Goal: Task Accomplishment & Management: Use online tool/utility

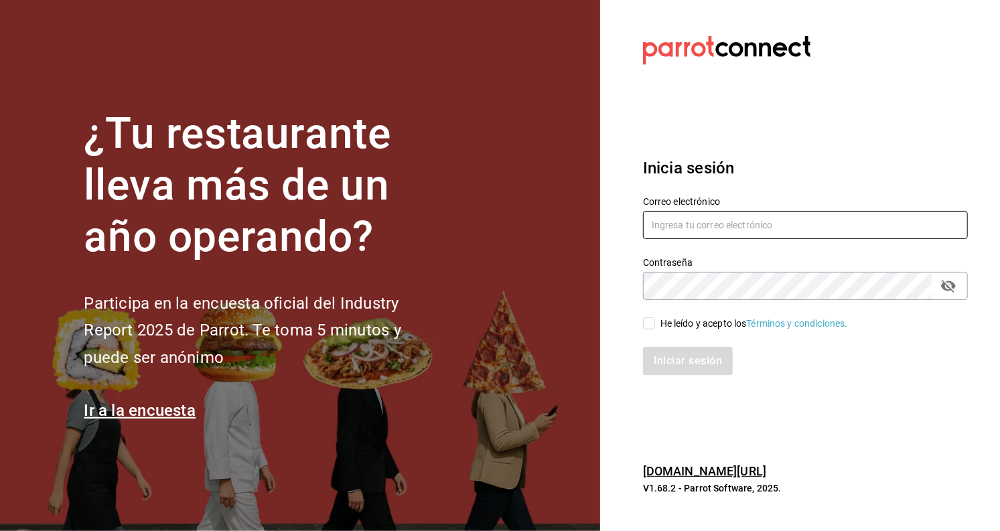
click at [718, 216] on input "text" at bounding box center [805, 225] width 325 height 28
type input "[EMAIL_ADDRESS][DOMAIN_NAME]"
drag, startPoint x: 635, startPoint y: 315, endPoint x: 646, endPoint y: 329, distance: 17.7
click at [635, 317] on div "He leído y acepto los Términos y condiciones." at bounding box center [797, 315] width 341 height 31
click at [638, 321] on div "He leído y acepto los Términos y condiciones." at bounding box center [797, 315] width 341 height 31
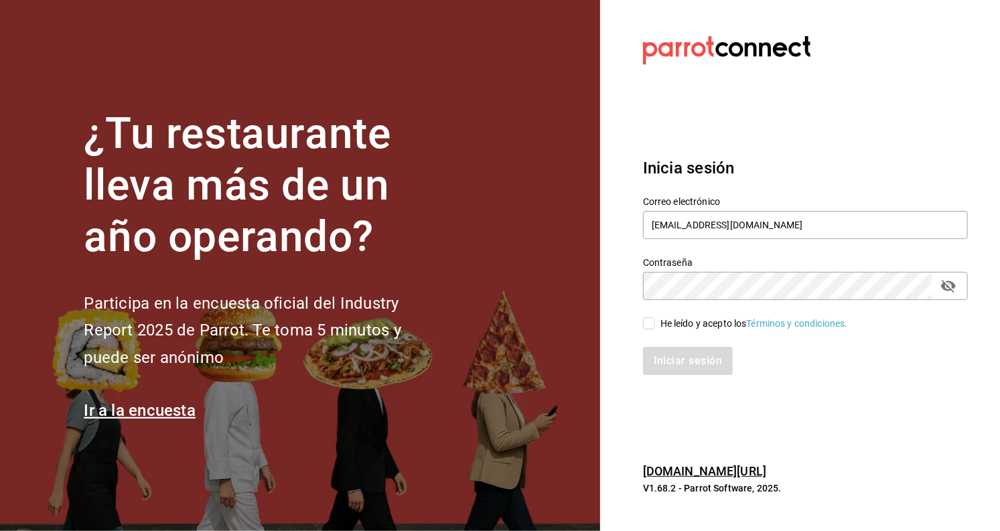
click at [646, 329] on label "He leído y acepto los Términos y condiciones." at bounding box center [745, 324] width 205 height 14
click at [646, 329] on input "He leído y acepto los Términos y condiciones." at bounding box center [649, 323] width 12 height 12
checkbox input "true"
click at [691, 360] on button "Iniciar sesión" at bounding box center [688, 361] width 91 height 28
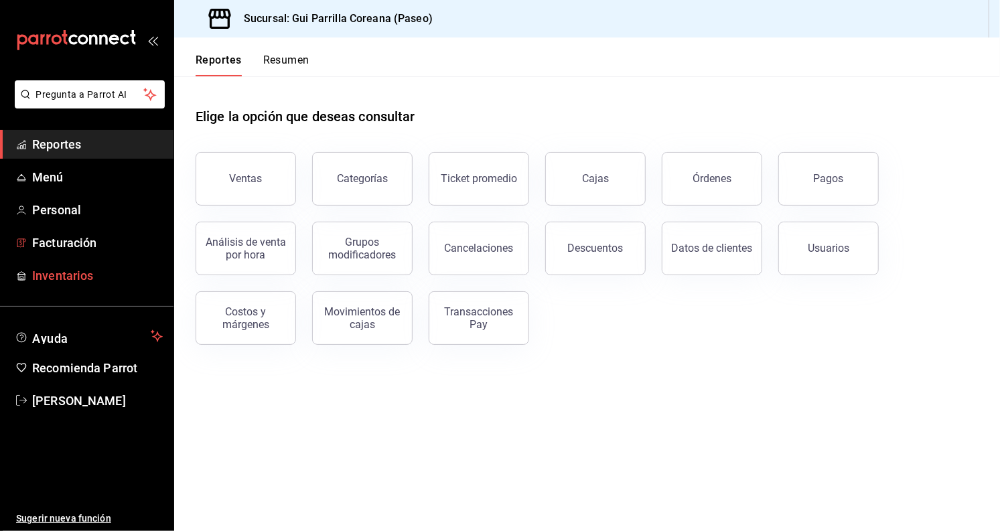
click at [45, 274] on span "Inventarios" at bounding box center [97, 275] width 131 height 18
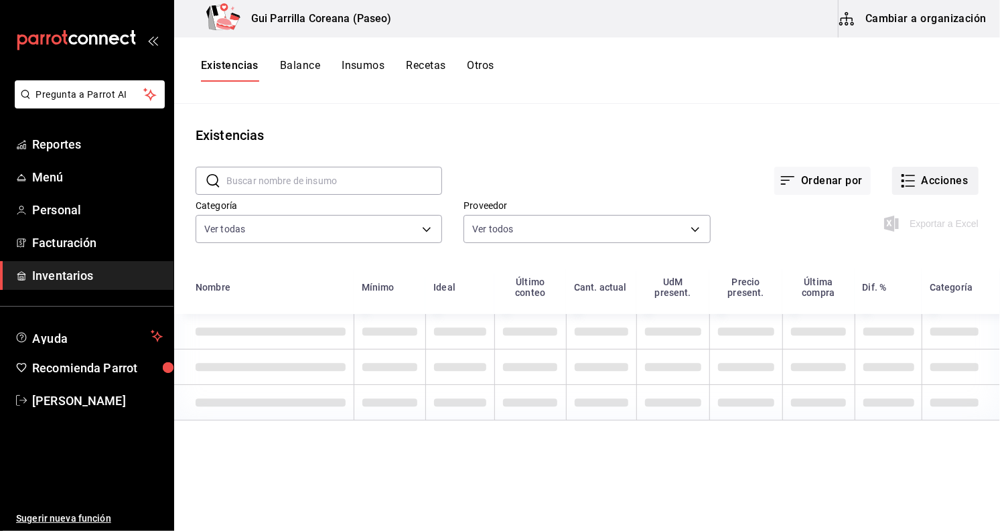
click at [954, 182] on button "Acciones" at bounding box center [935, 181] width 86 height 28
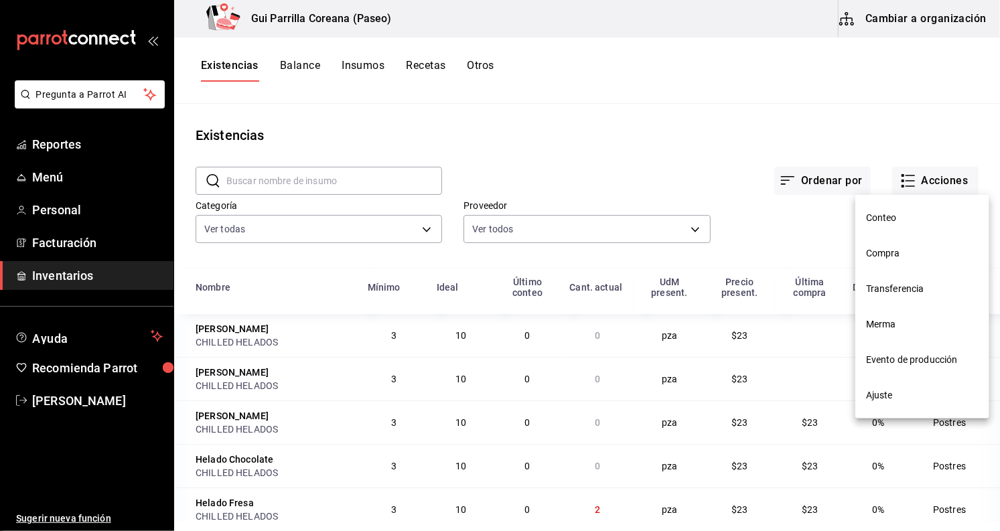
click at [919, 240] on li "Compra" at bounding box center [922, 253] width 134 height 35
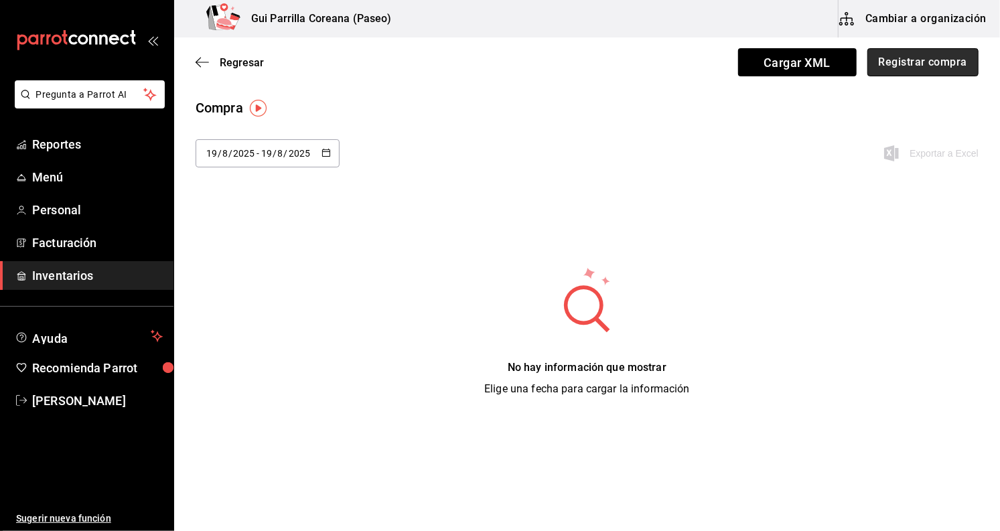
click at [900, 62] on button "Registrar compra" at bounding box center [922, 62] width 111 height 28
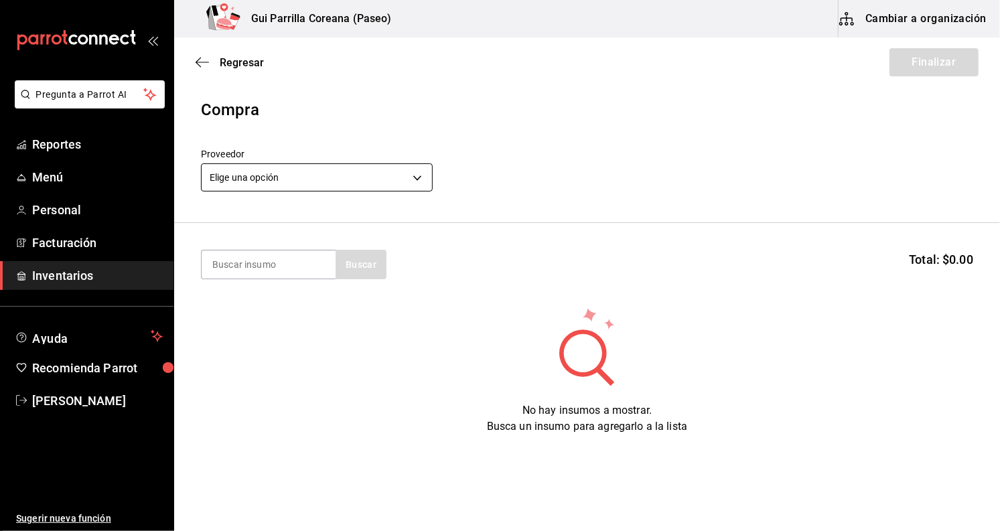
click at [366, 179] on body "Pregunta a Parrot AI Reportes Menú Personal Facturación Inventarios Ayuda Recom…" at bounding box center [500, 227] width 1000 height 455
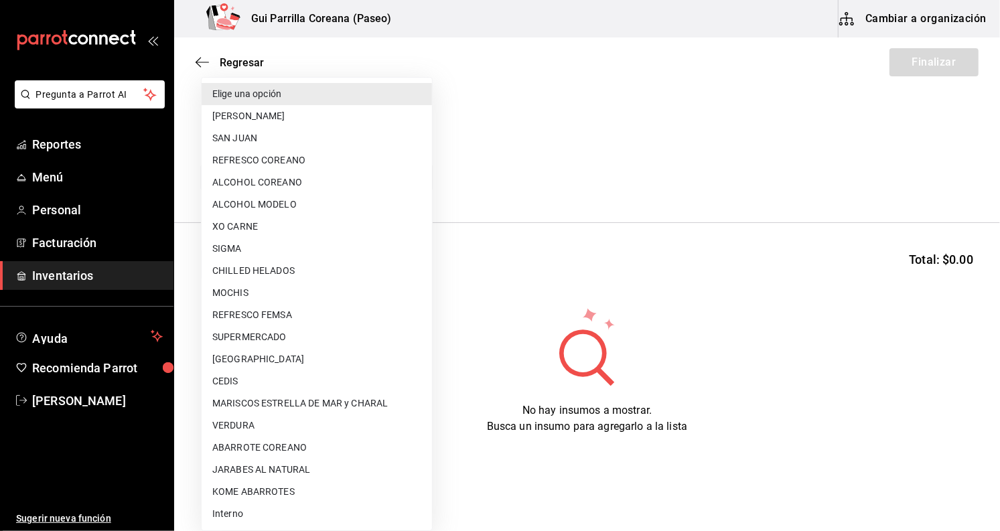
click at [331, 115] on li "[PERSON_NAME]" at bounding box center [317, 116] width 230 height 22
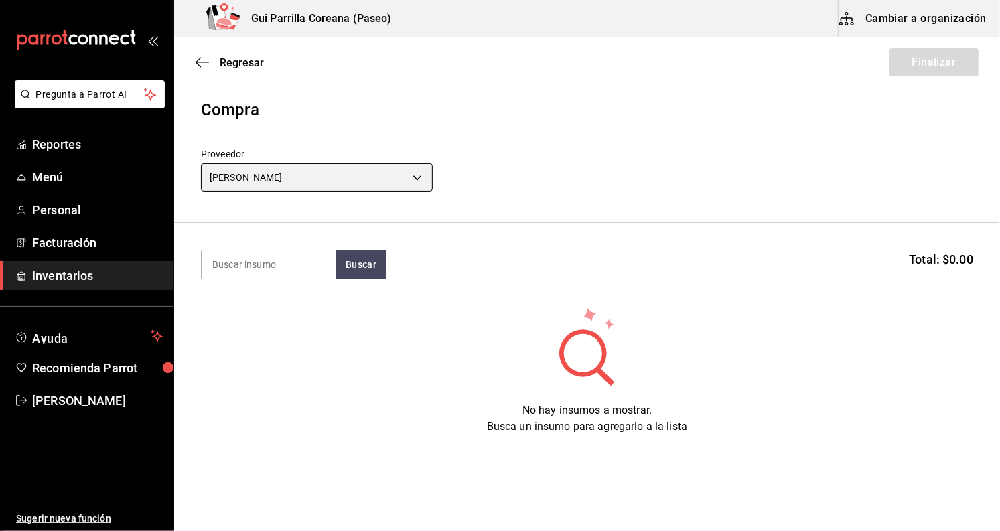
type input "0666e60b-29c3-4b80-ba51-d53d4788f348"
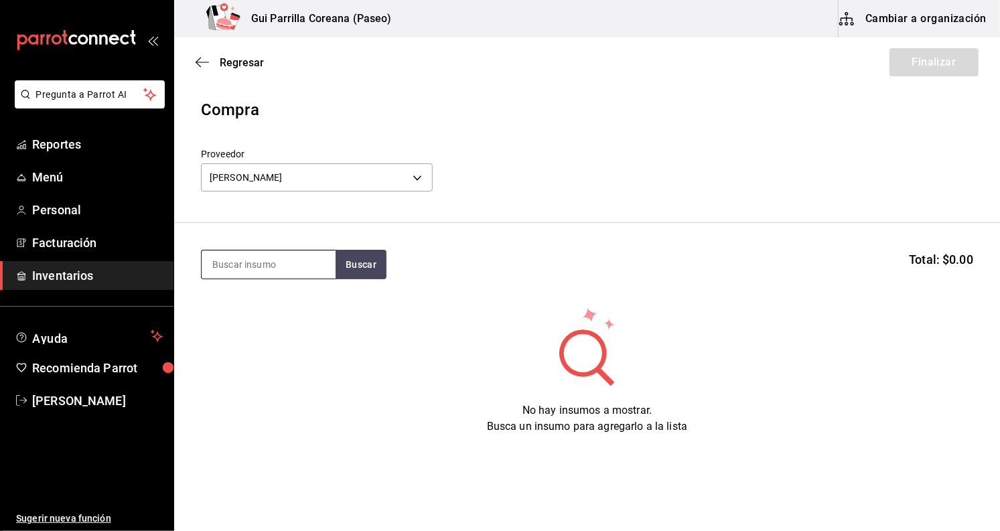
click at [289, 263] on input at bounding box center [269, 264] width 134 height 28
type input "[PERSON_NAME]"
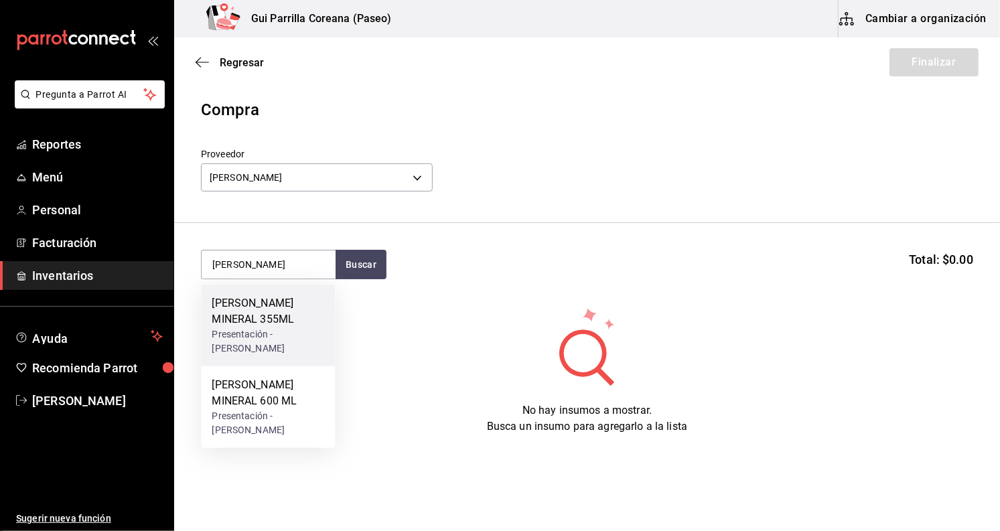
click at [292, 307] on div "[PERSON_NAME] MINERAL 355ML" at bounding box center [268, 311] width 112 height 32
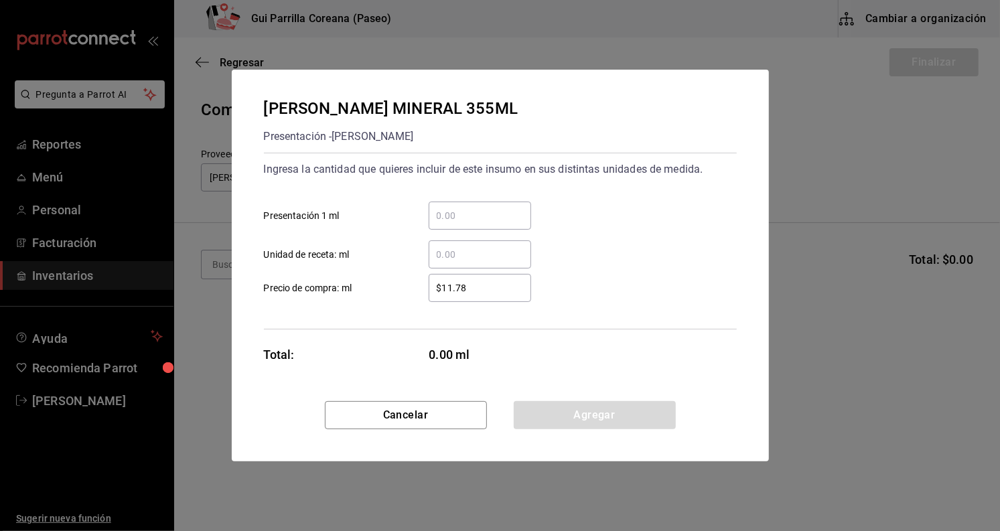
click at [514, 214] on input "​ Presentación 1 ml" at bounding box center [480, 216] width 102 height 16
type input "24"
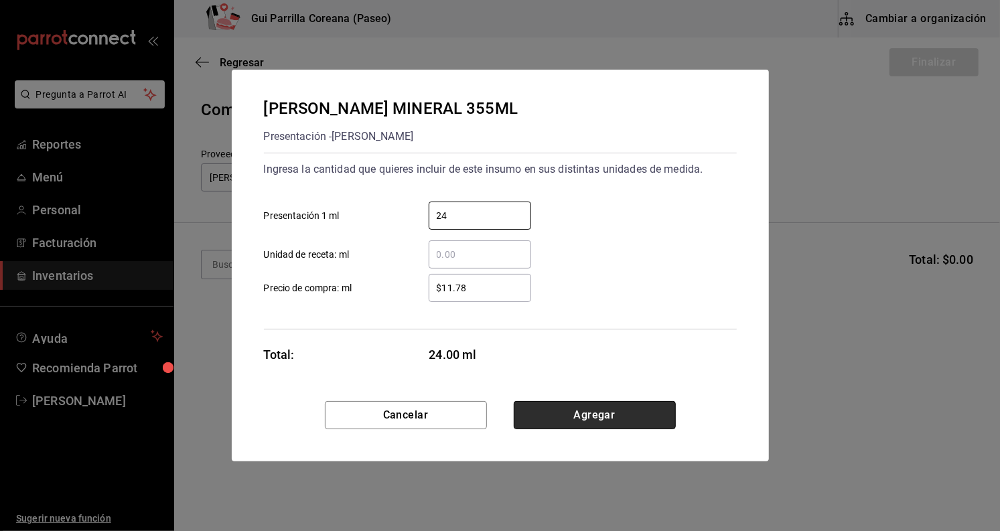
click at [594, 415] on button "Agregar" at bounding box center [595, 415] width 162 height 28
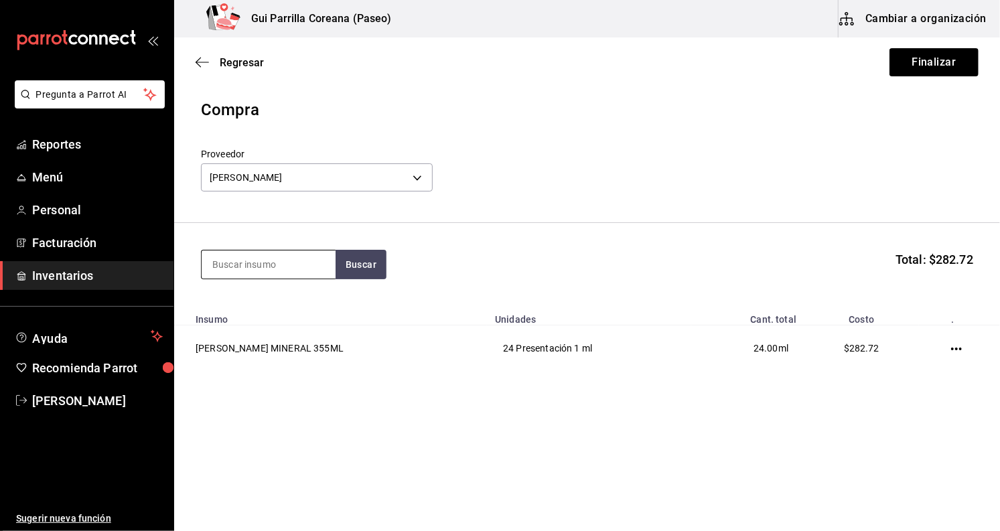
click at [292, 263] on input at bounding box center [269, 264] width 134 height 28
type input "[PERSON_NAME]"
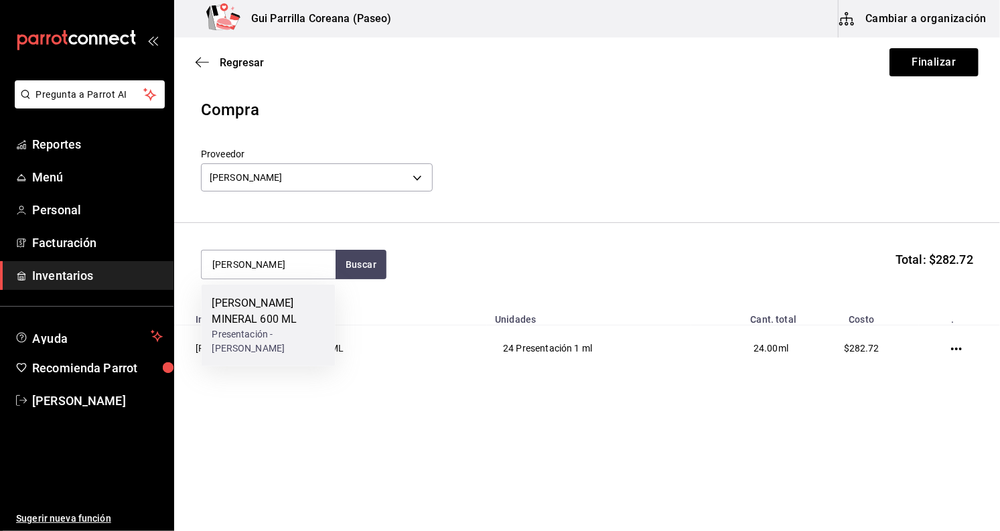
click at [327, 301] on div "[PERSON_NAME] MINERAL 600 ML Presentación - [PERSON_NAME]" at bounding box center [268, 326] width 134 height 82
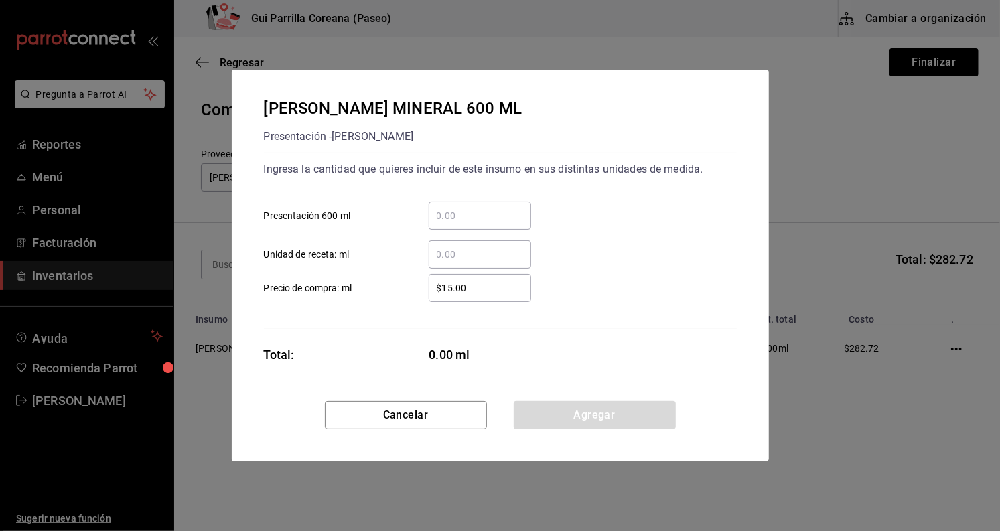
click at [467, 217] on input "​ Presentación 600 ml" at bounding box center [480, 216] width 102 height 16
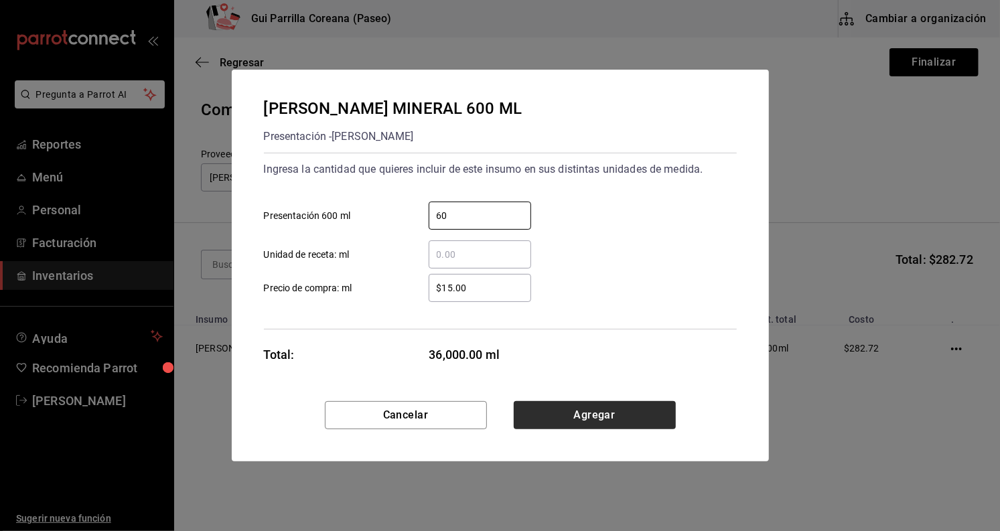
type input "60"
click at [613, 410] on button "Agregar" at bounding box center [595, 415] width 162 height 28
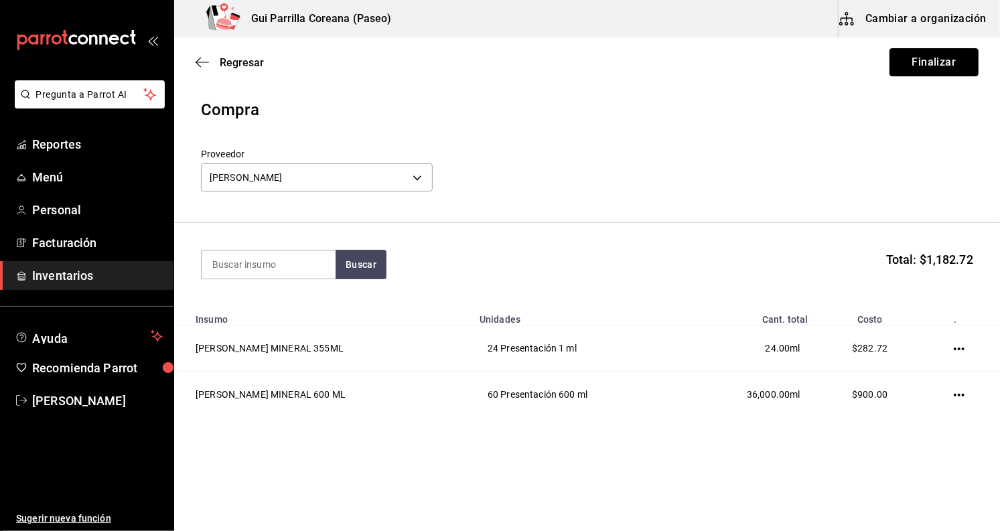
click at [925, 64] on button "Finalizar" at bounding box center [933, 62] width 89 height 28
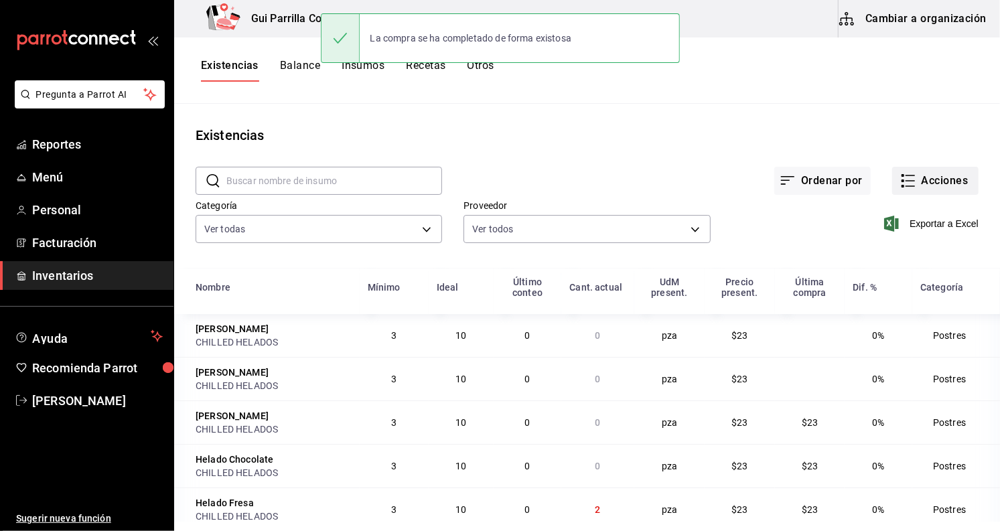
click at [930, 189] on button "Acciones" at bounding box center [935, 181] width 86 height 28
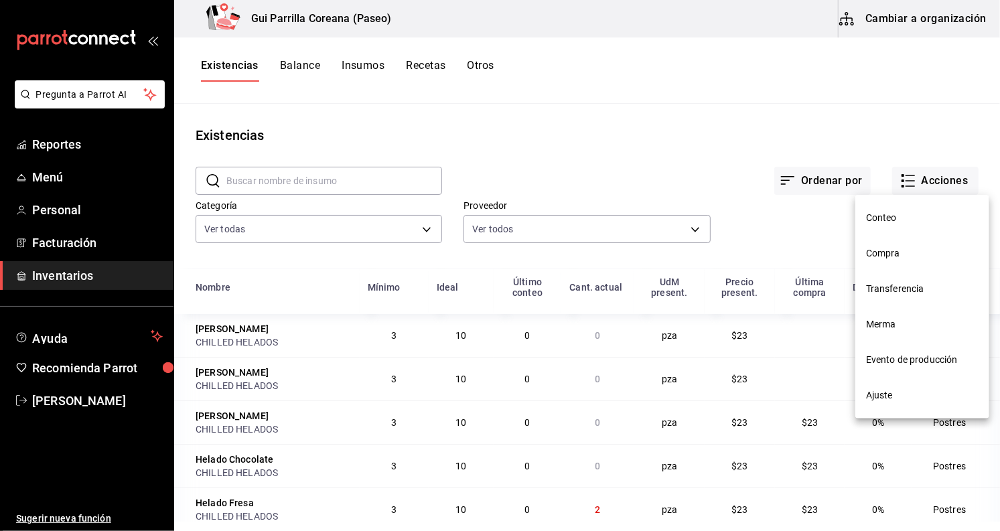
click at [906, 255] on span "Compra" at bounding box center [922, 253] width 112 height 14
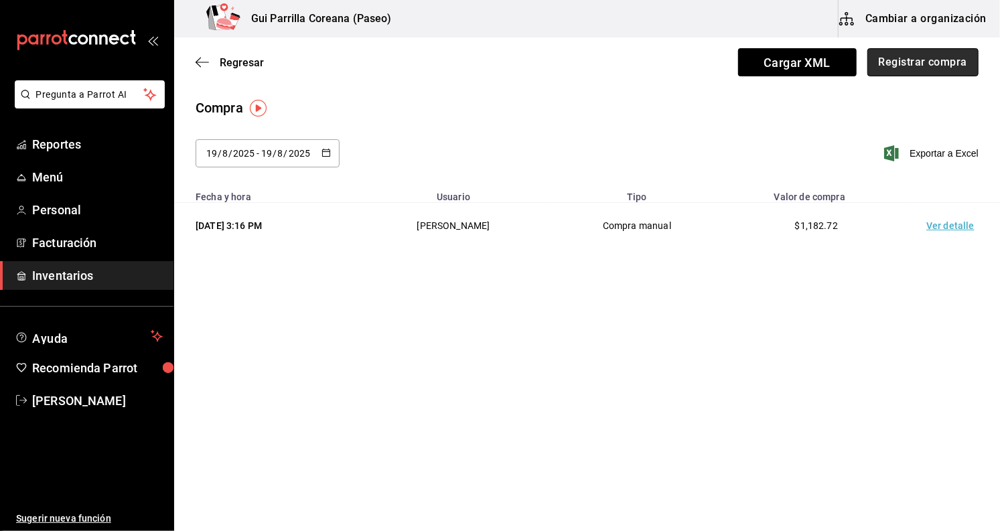
click at [934, 64] on button "Registrar compra" at bounding box center [922, 62] width 111 height 28
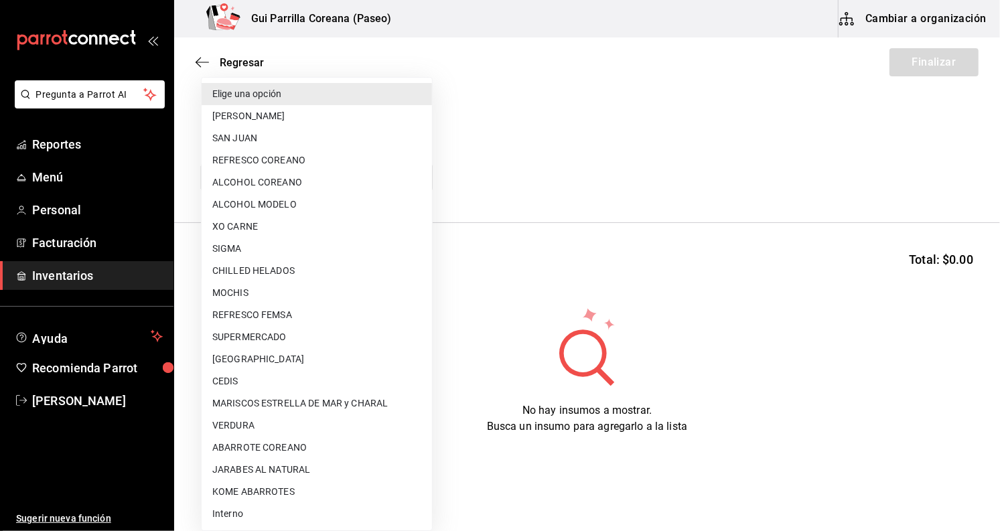
click at [348, 175] on body "Pregunta a Parrot AI Reportes Menú Personal Facturación Inventarios Ayuda Recom…" at bounding box center [500, 227] width 1000 height 455
click at [350, 198] on li "ALCOHOL MODELO" at bounding box center [317, 205] width 230 height 22
type input "3e07f928-5a93-4d81-8b7a-f04b3f939f59"
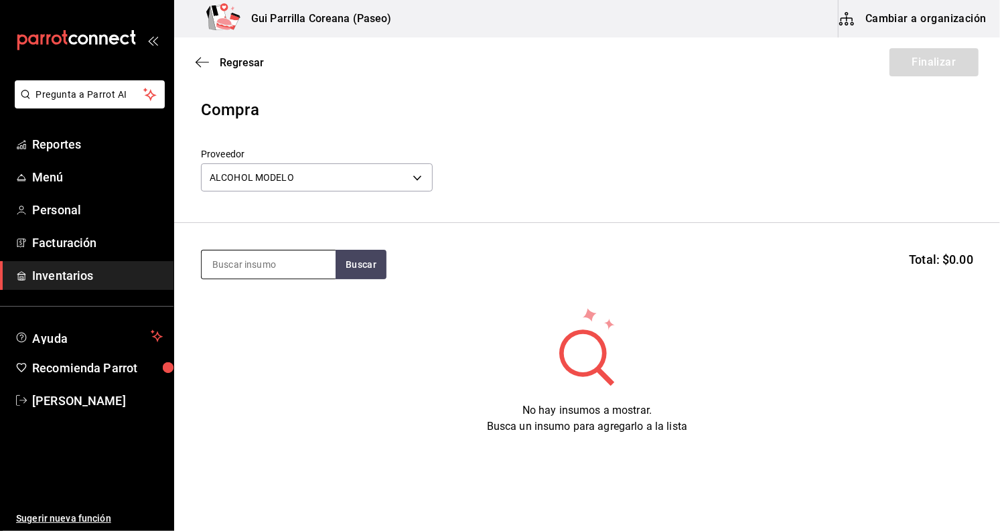
click at [257, 274] on input at bounding box center [269, 264] width 134 height 28
type input "modelo"
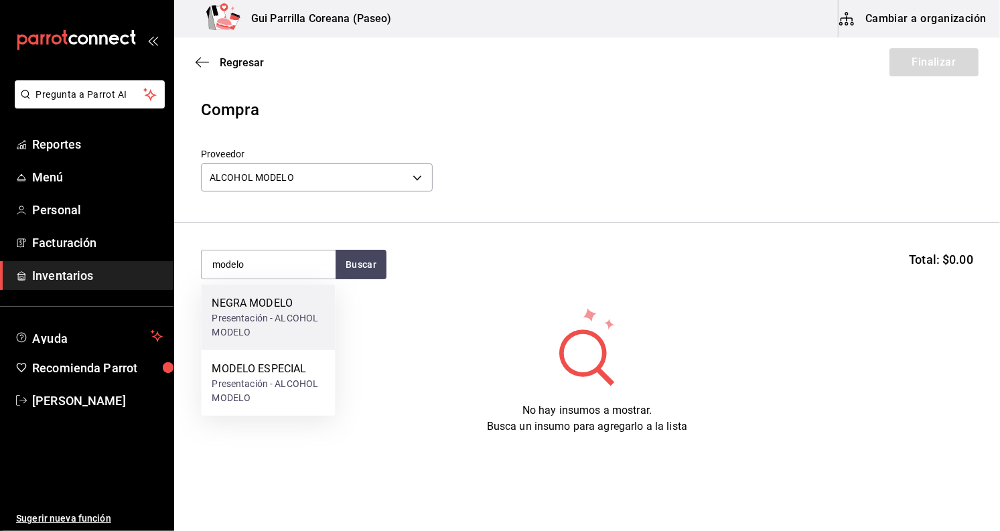
click at [253, 301] on div "NEGRA MODELO" at bounding box center [268, 303] width 112 height 16
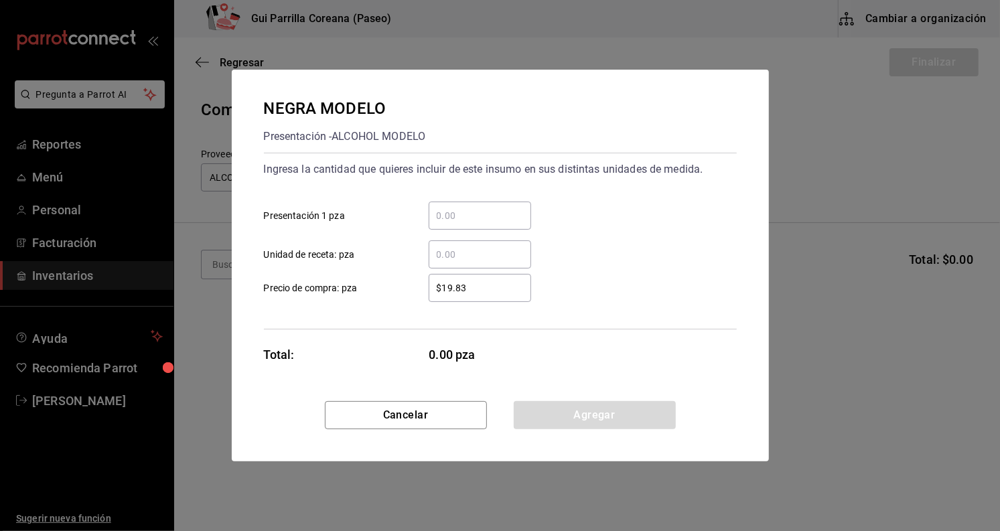
click at [475, 214] on input "​ Presentación 1 pza" at bounding box center [480, 216] width 102 height 16
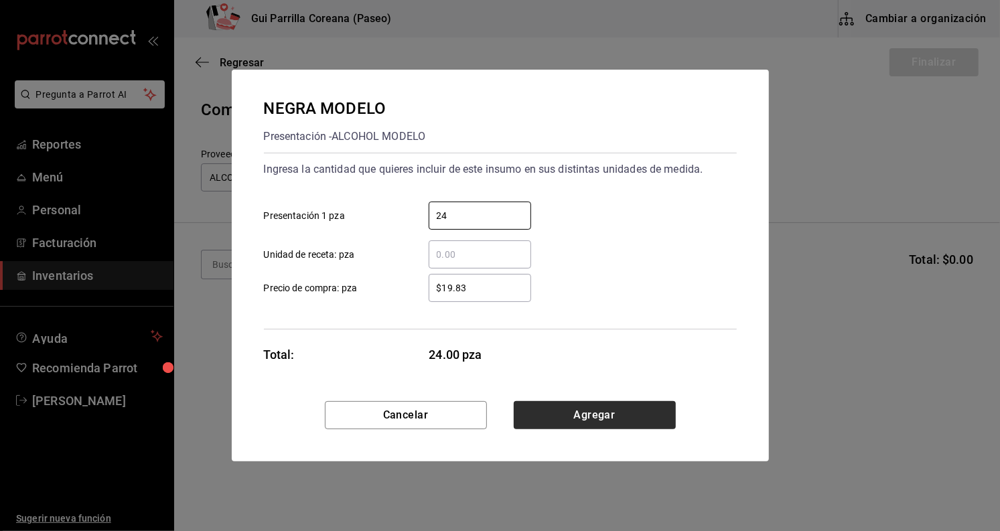
type input "24"
click at [564, 408] on button "Agregar" at bounding box center [595, 415] width 162 height 28
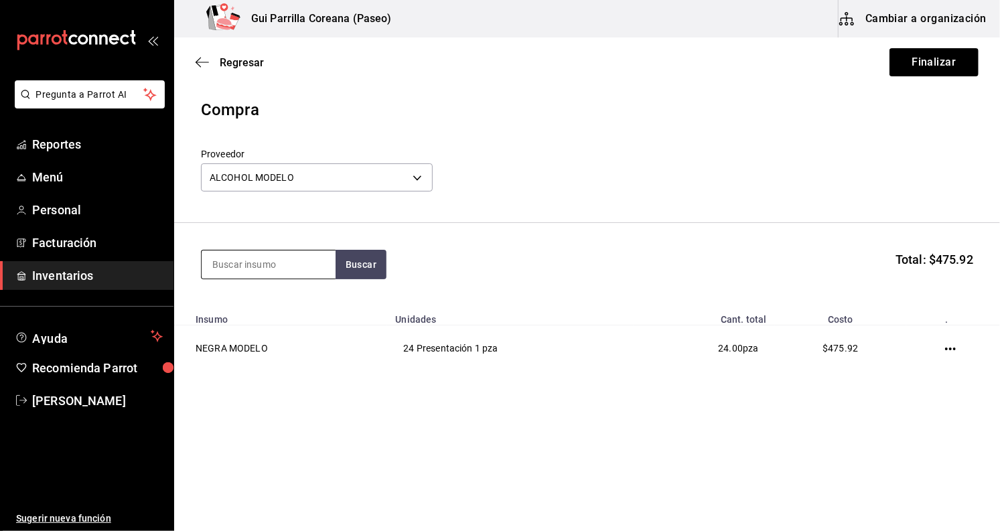
click at [283, 268] on input at bounding box center [269, 264] width 134 height 28
type input "modelo"
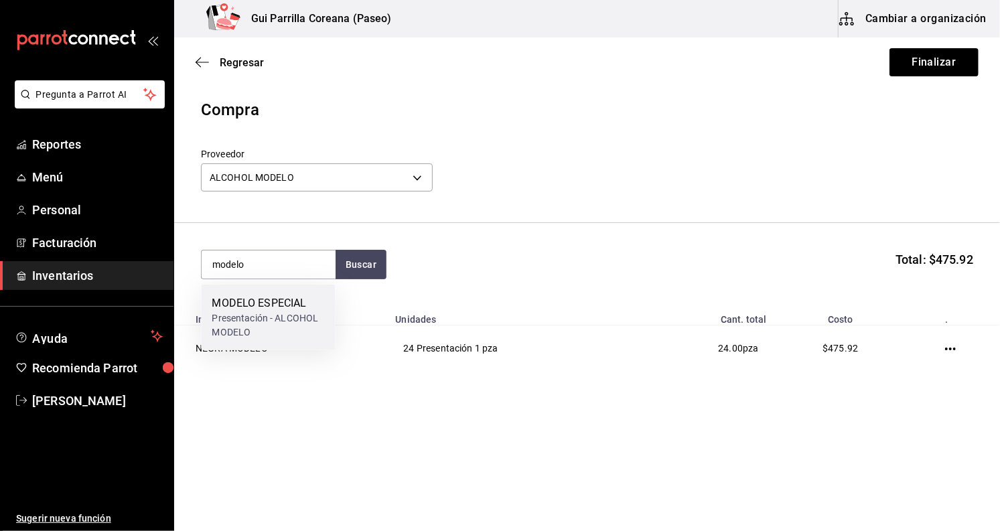
click at [268, 313] on div "Presentación - ALCOHOL MODELO" at bounding box center [268, 325] width 112 height 28
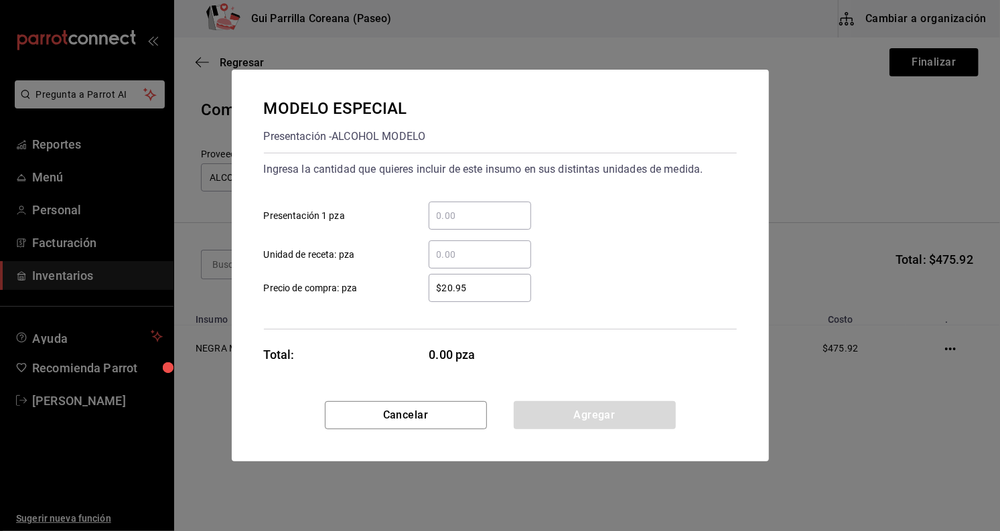
click at [487, 213] on input "​ Presentación 1 pza" at bounding box center [480, 216] width 102 height 16
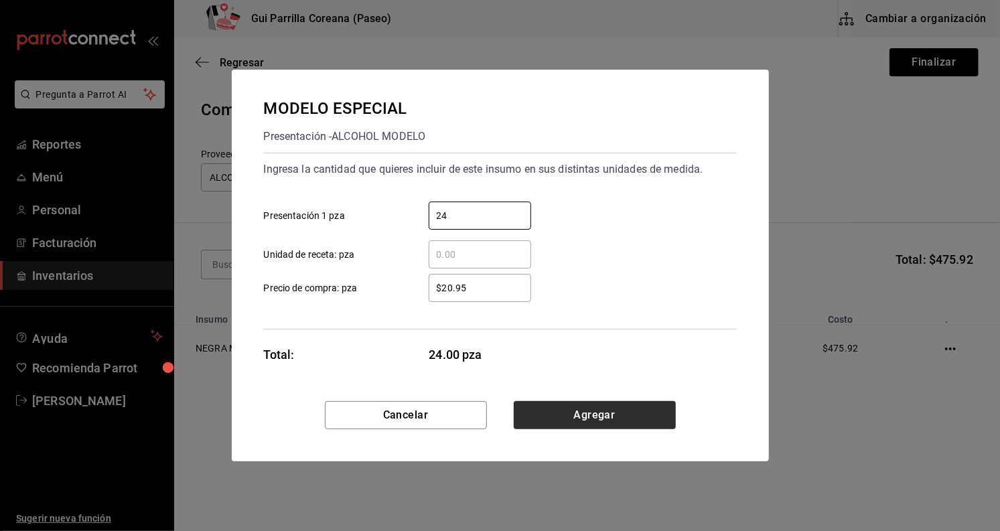
type input "24"
click at [593, 407] on button "Agregar" at bounding box center [595, 415] width 162 height 28
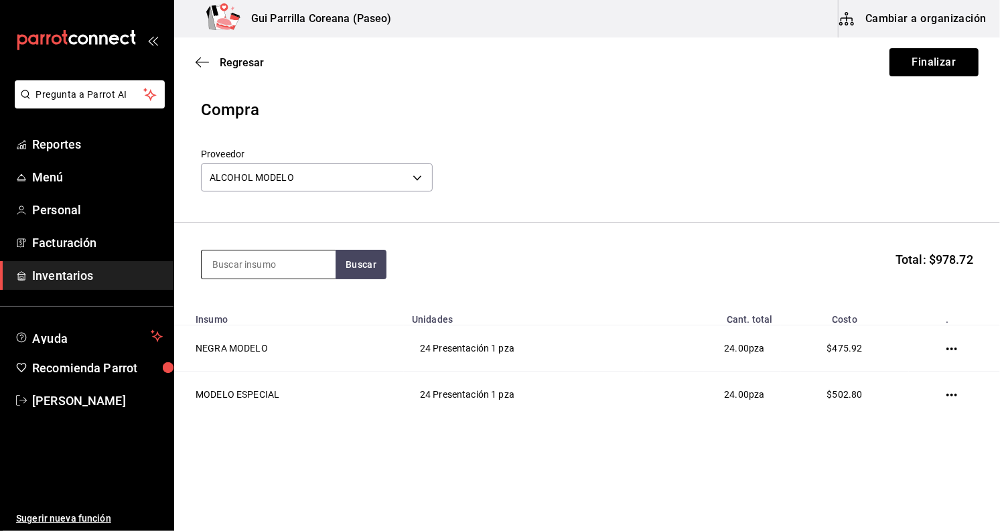
click at [296, 266] on input at bounding box center [269, 264] width 134 height 28
type input "corona"
click at [354, 269] on button "Buscar" at bounding box center [360, 264] width 51 height 29
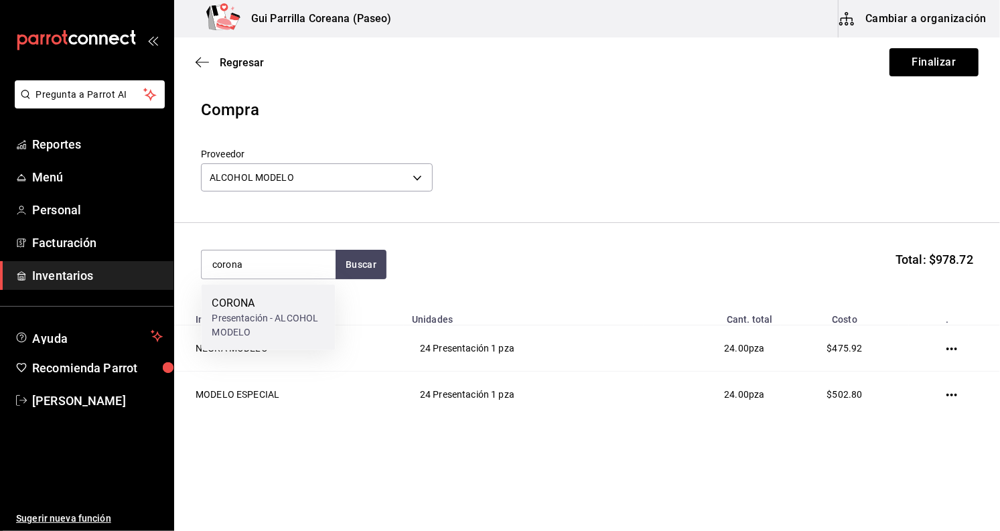
click at [311, 307] on div "CORONA" at bounding box center [268, 303] width 112 height 16
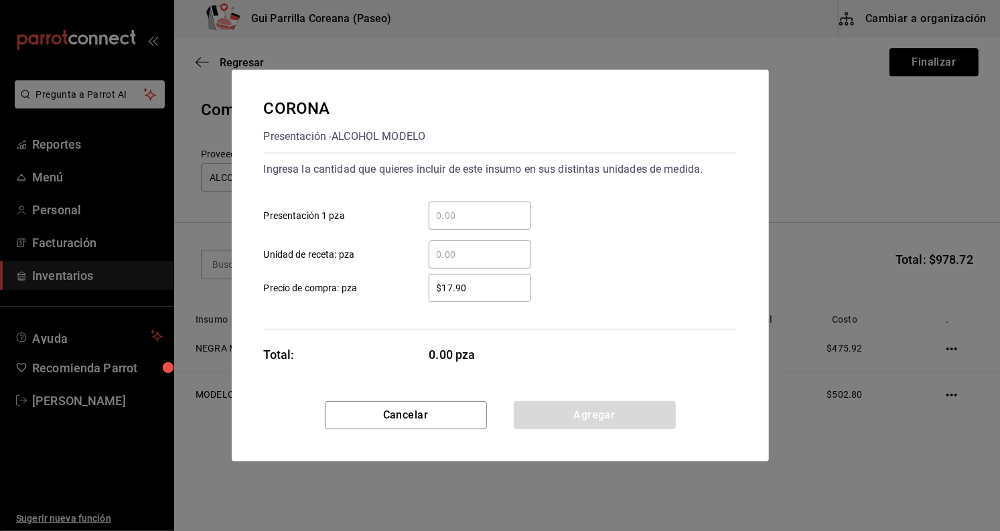
click at [491, 206] on div "​" at bounding box center [480, 216] width 102 height 28
click at [491, 208] on input "​ Presentación 1 pza" at bounding box center [480, 216] width 102 height 16
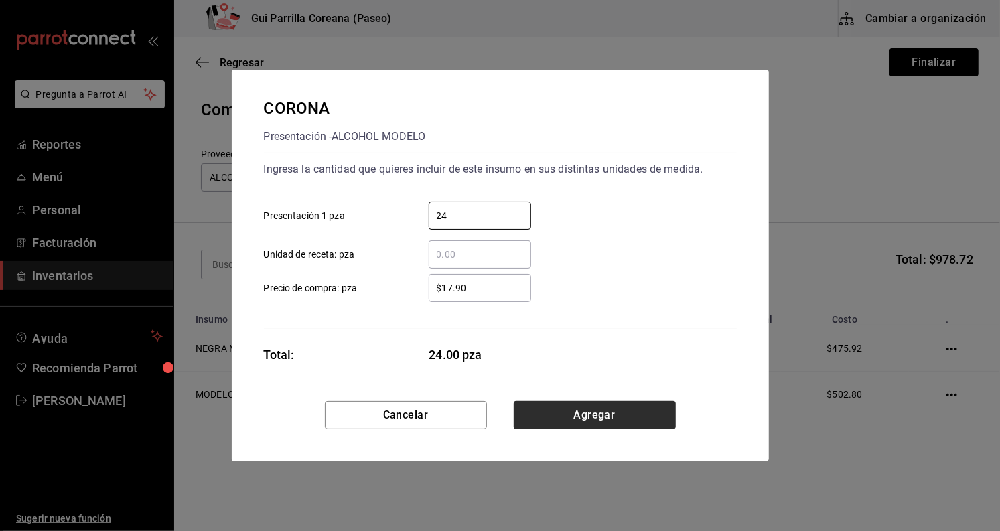
type input "24"
click at [632, 414] on button "Agregar" at bounding box center [595, 415] width 162 height 28
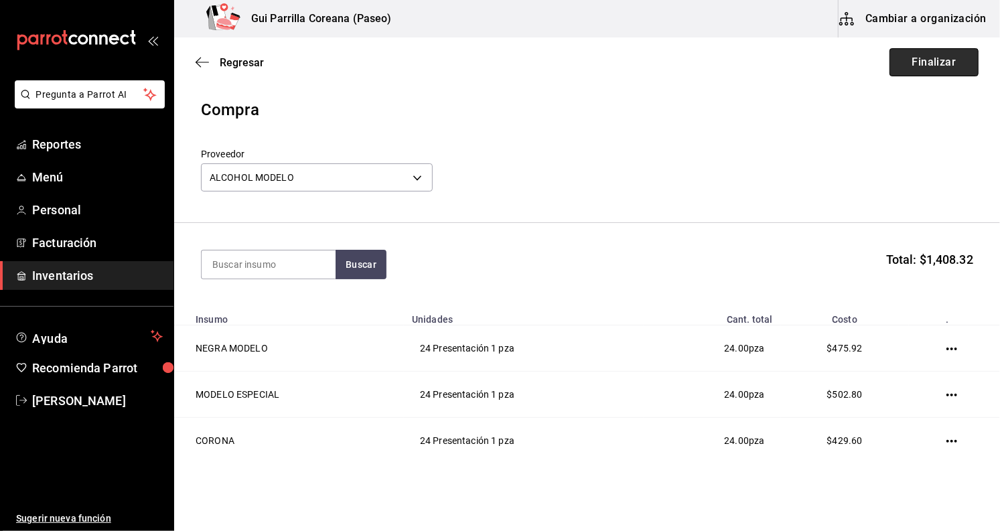
click at [915, 68] on button "Finalizar" at bounding box center [933, 62] width 89 height 28
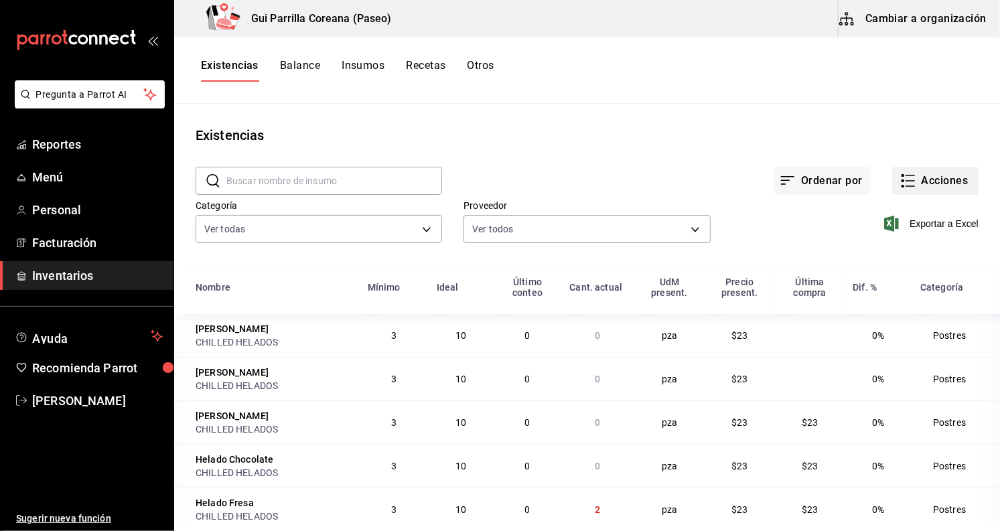
click at [948, 179] on button "Acciones" at bounding box center [935, 181] width 86 height 28
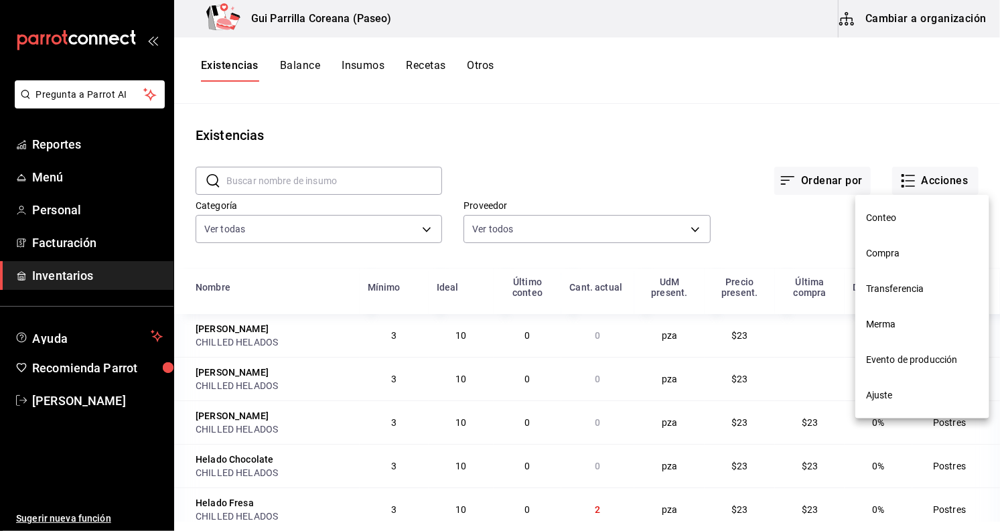
click at [905, 253] on span "Compra" at bounding box center [922, 253] width 112 height 14
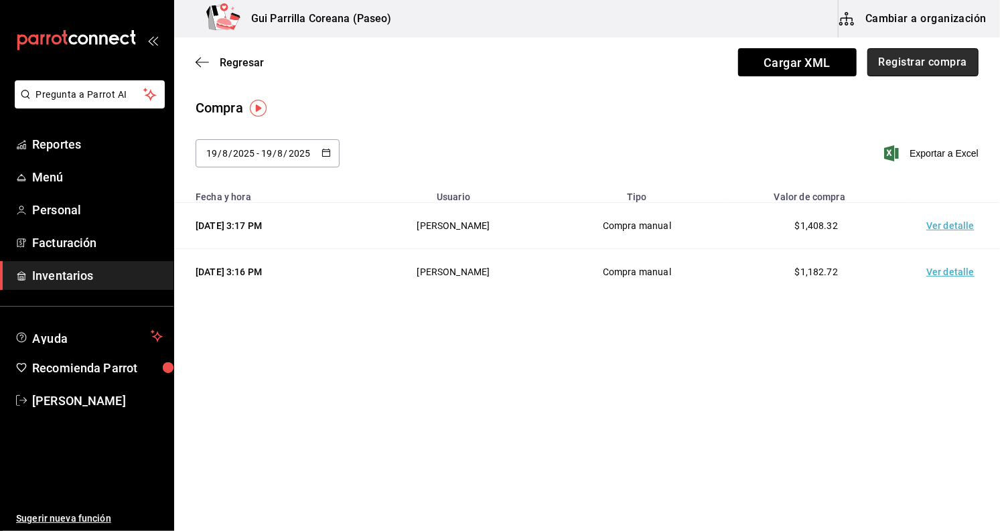
click at [919, 54] on button "Registrar compra" at bounding box center [922, 62] width 111 height 28
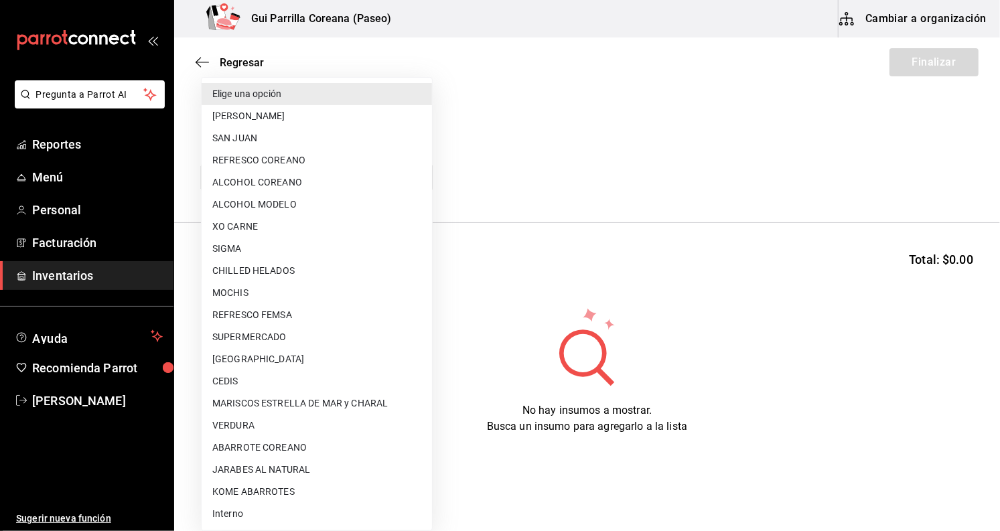
click at [343, 168] on body "Pregunta a Parrot AI Reportes Menú Personal Facturación Inventarios Ayuda Recom…" at bounding box center [500, 227] width 1000 height 455
click at [333, 175] on li "ALCOHOL COREANO" at bounding box center [317, 182] width 230 height 22
type input "3599d279-fd6c-48f0-addb-65a421d00478"
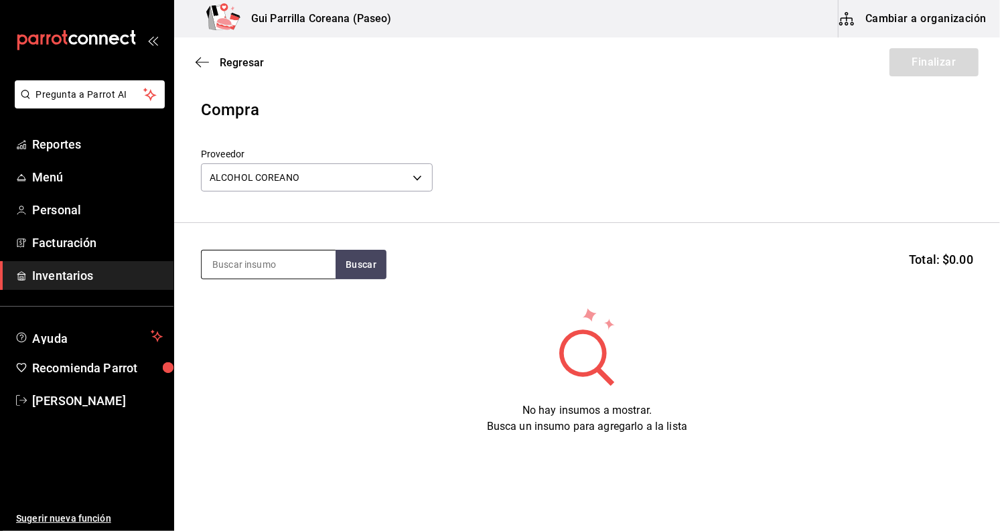
click at [305, 265] on input at bounding box center [269, 264] width 134 height 28
type input "soju"
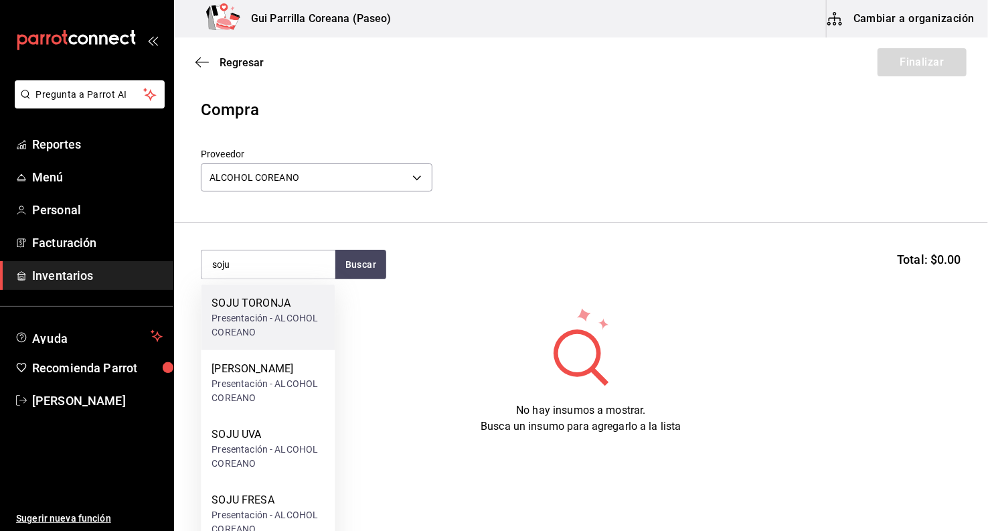
click at [300, 308] on div "SOJU TORONJA" at bounding box center [268, 303] width 112 height 16
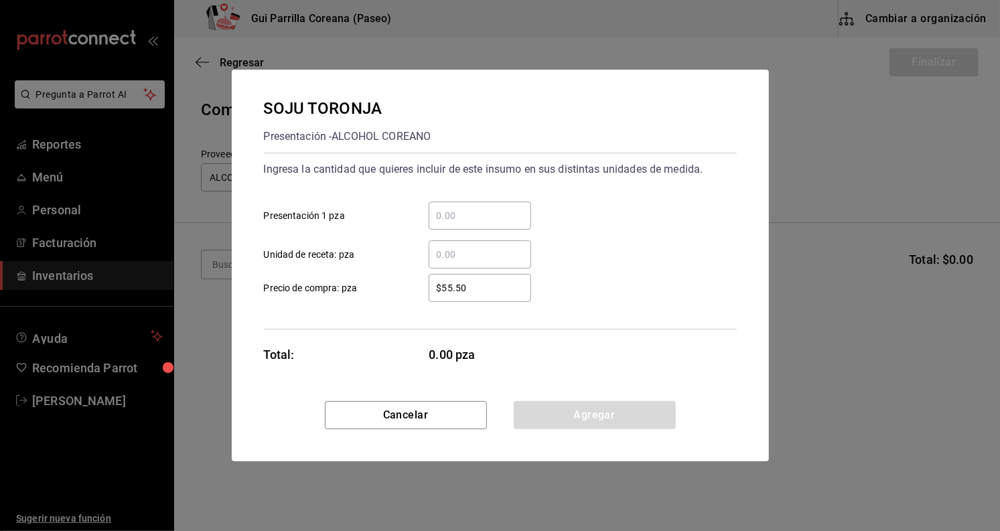
click at [493, 205] on div "​" at bounding box center [480, 216] width 102 height 28
click at [493, 208] on input "​ Presentación 1 pza" at bounding box center [480, 216] width 102 height 16
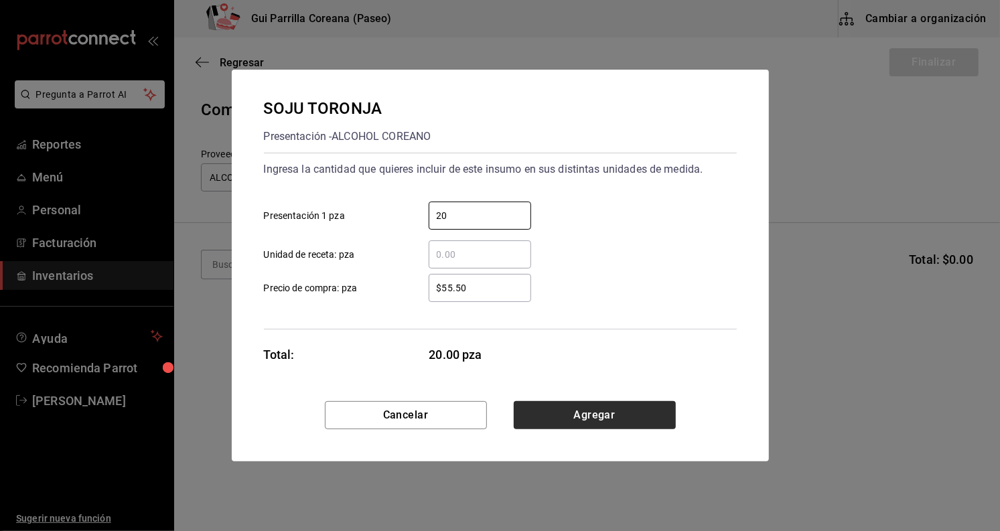
type input "20"
click at [613, 408] on button "Agregar" at bounding box center [595, 415] width 162 height 28
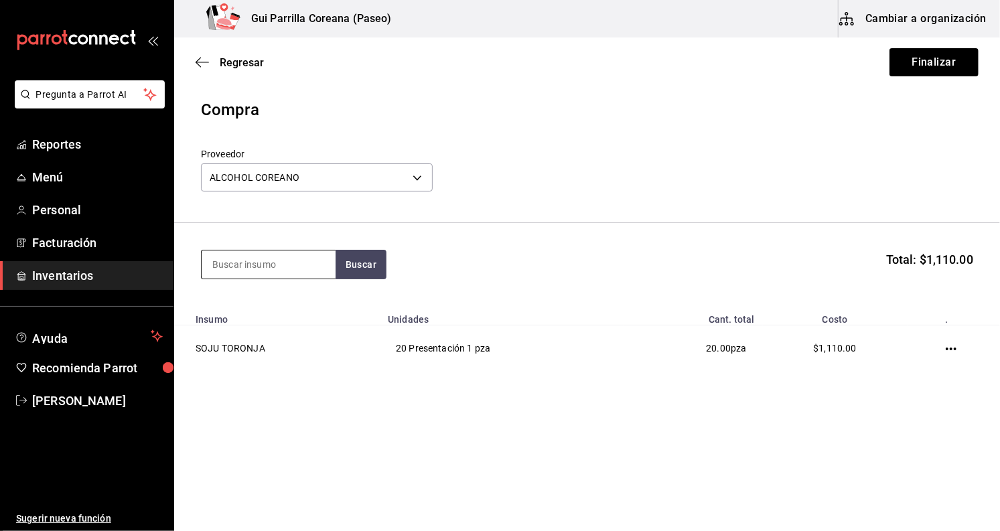
click at [241, 262] on input at bounding box center [269, 264] width 134 height 28
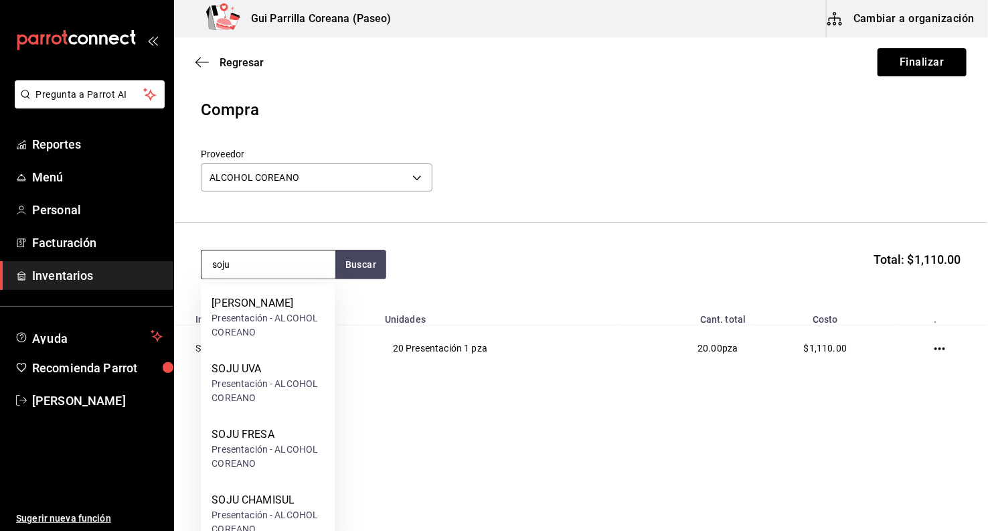
type input "soju"
click at [275, 493] on div "SOJU CHAMISUL" at bounding box center [268, 500] width 112 height 16
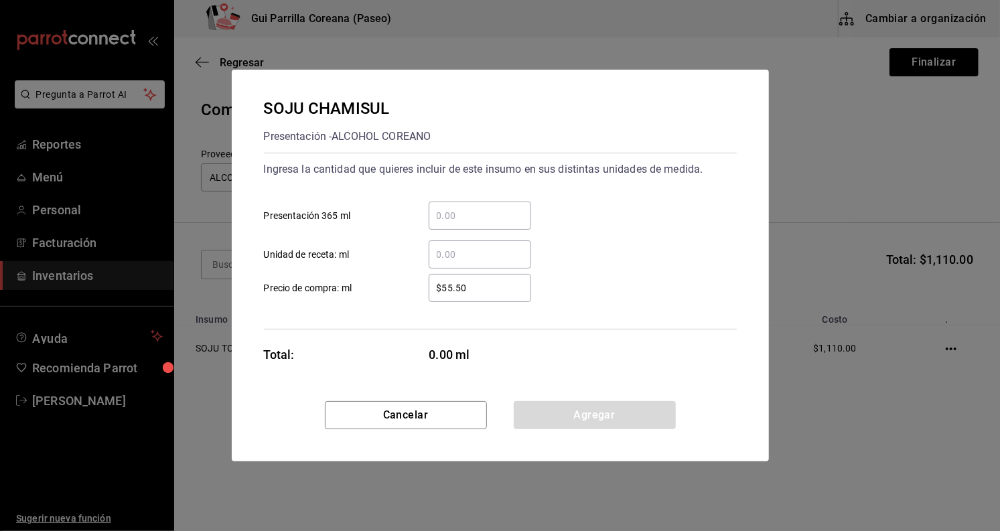
click at [445, 208] on input "​ Presentación 365 ml" at bounding box center [480, 216] width 102 height 16
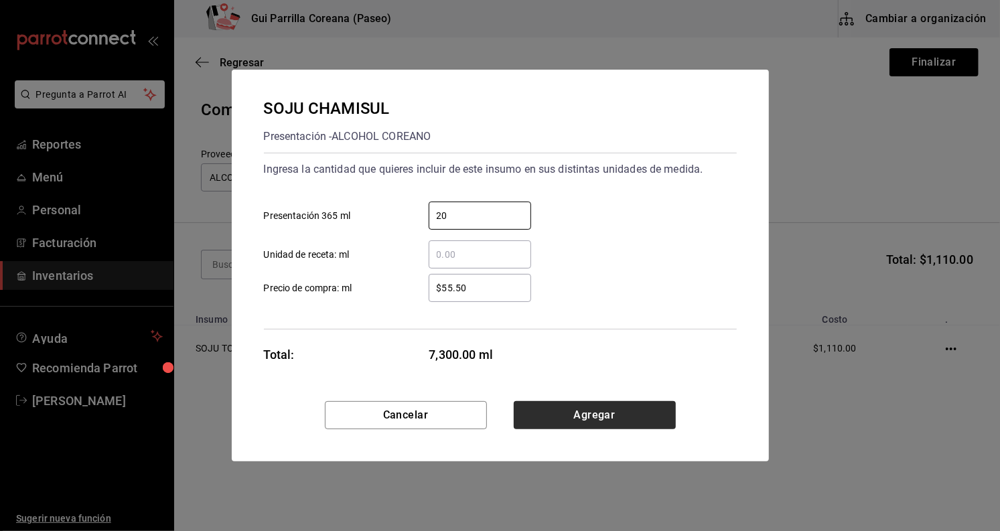
type input "20"
click at [583, 408] on button "Agregar" at bounding box center [595, 415] width 162 height 28
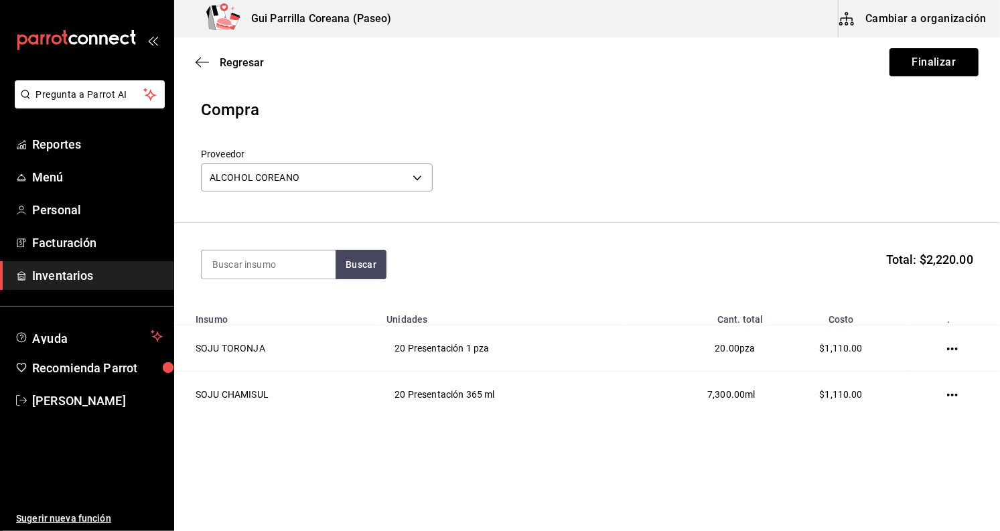
scroll to position [5, 0]
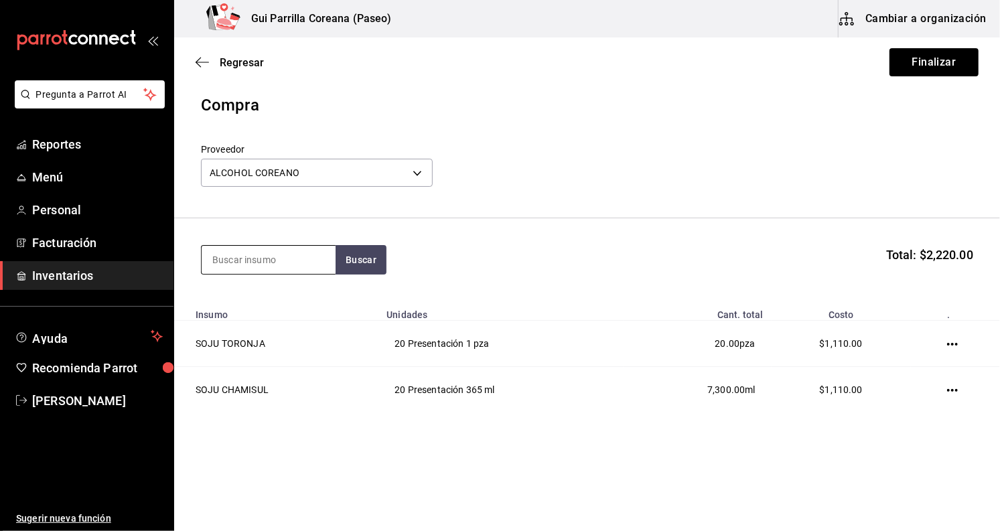
click at [291, 254] on input at bounding box center [269, 260] width 134 height 28
type input "soju"
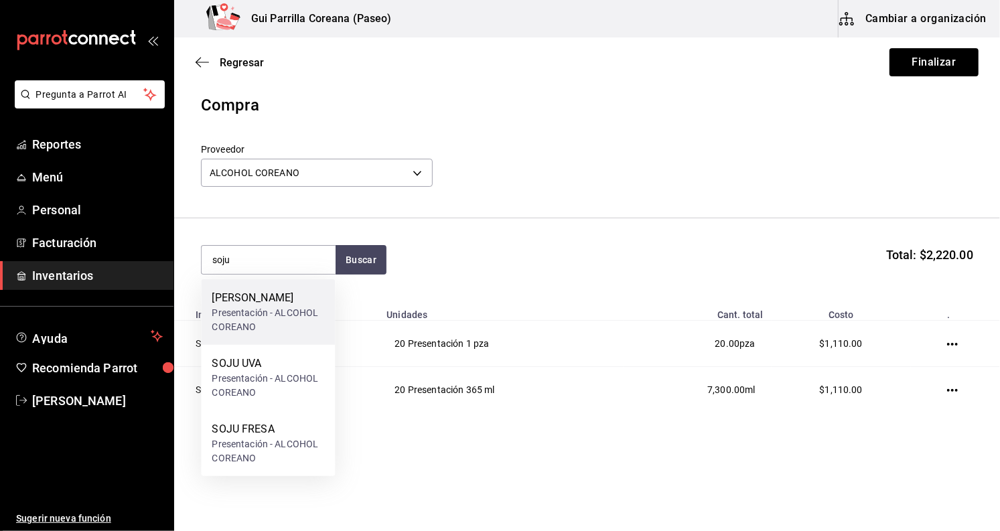
click at [283, 323] on div "Presentación - ALCOHOL COREANO" at bounding box center [268, 320] width 112 height 28
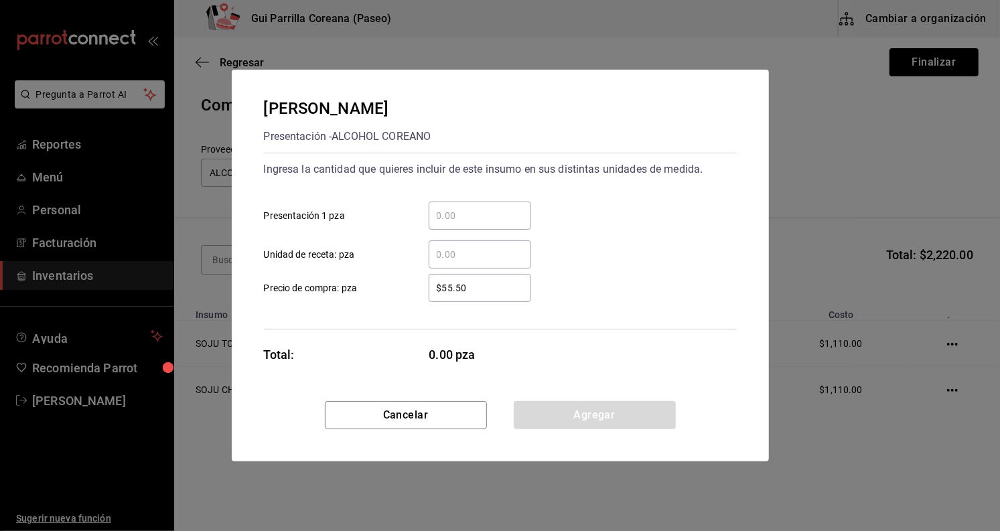
click at [442, 219] on input "​ Presentación 1 pza" at bounding box center [480, 216] width 102 height 16
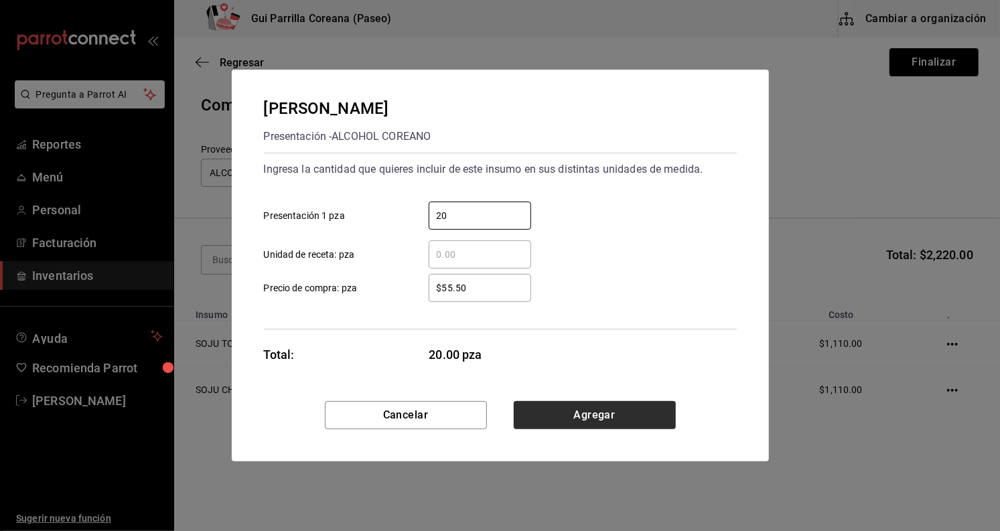
type input "20"
click at [544, 414] on button "Agregar" at bounding box center [595, 415] width 162 height 28
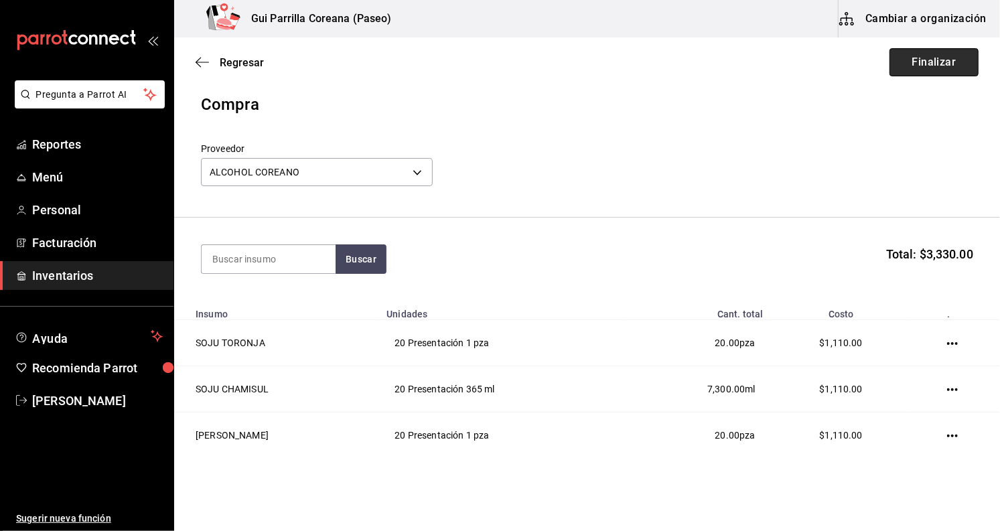
click at [913, 57] on button "Finalizar" at bounding box center [933, 62] width 89 height 28
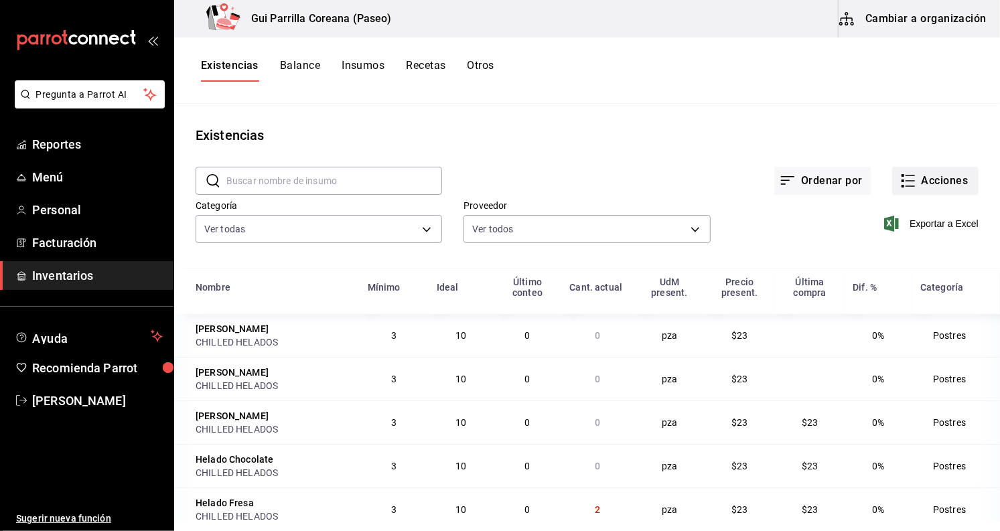
click at [909, 175] on button "Acciones" at bounding box center [935, 181] width 86 height 28
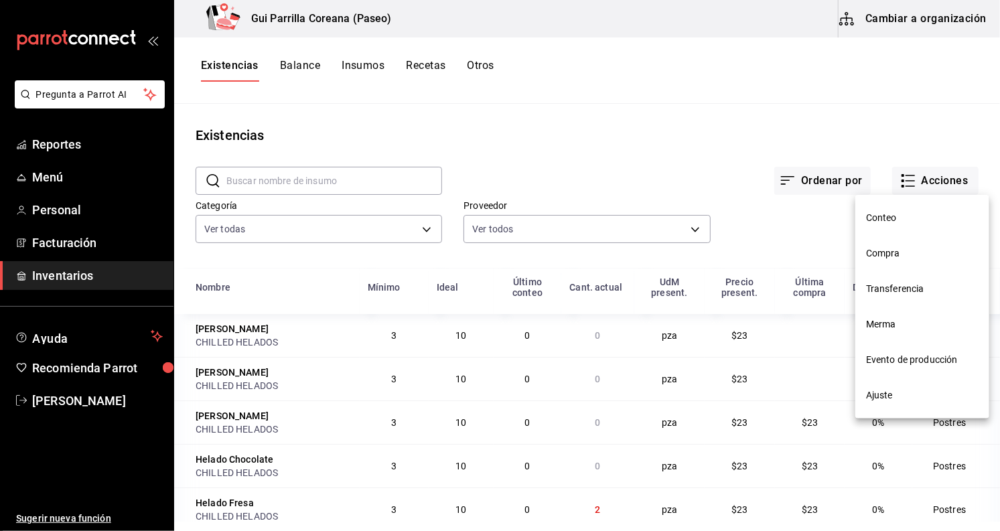
click at [911, 248] on span "Compra" at bounding box center [922, 253] width 112 height 14
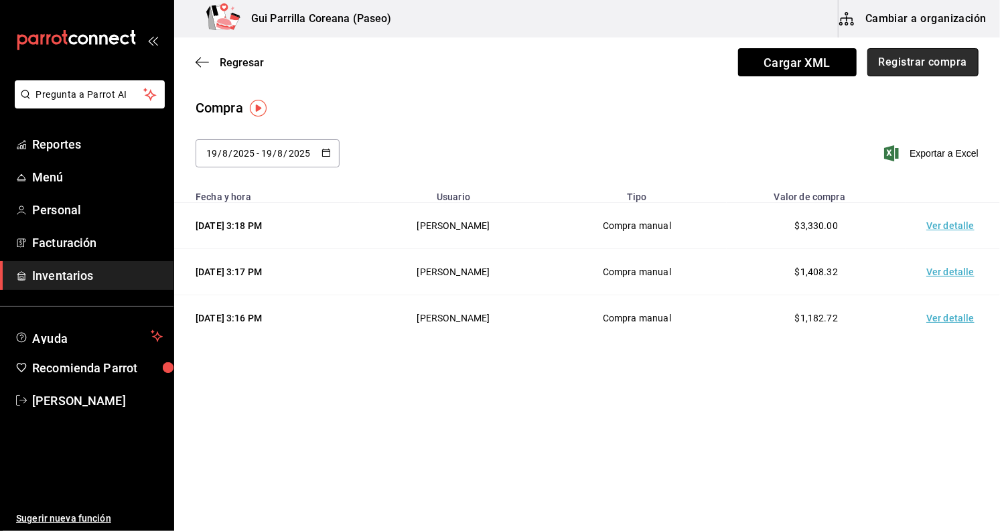
click at [925, 67] on button "Registrar compra" at bounding box center [922, 62] width 111 height 28
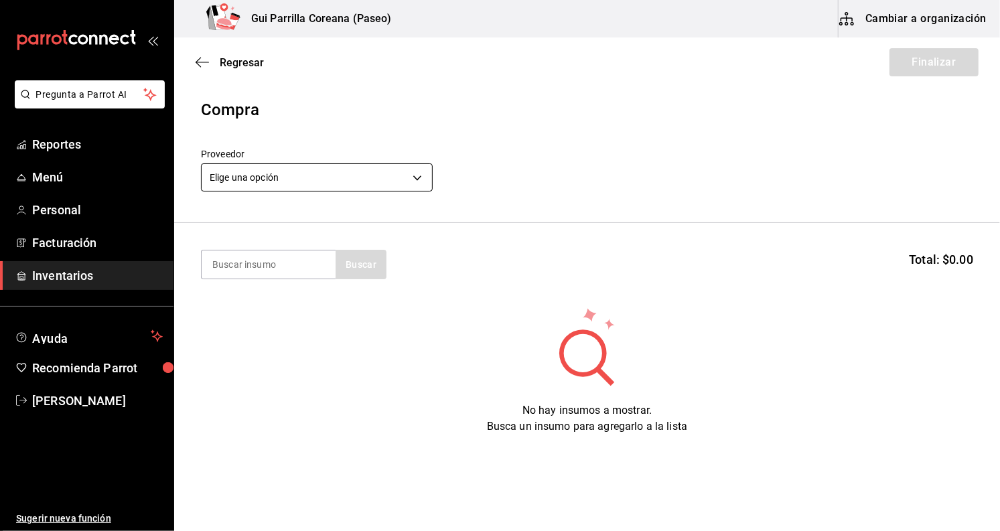
click at [340, 171] on body "Pregunta a Parrot AI Reportes Menú Personal Facturación Inventarios Ayuda Recom…" at bounding box center [500, 227] width 1000 height 455
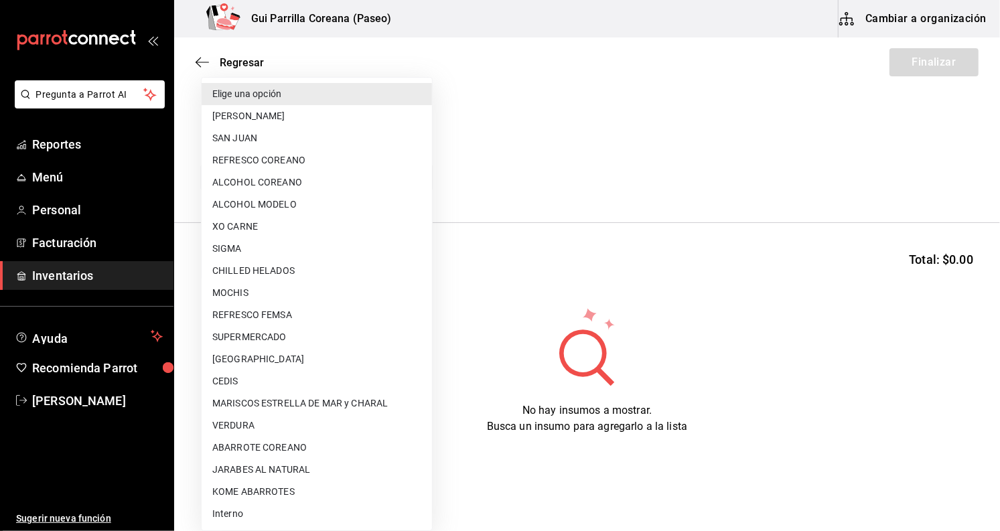
click at [350, 316] on li "REFRESCO FEMSA" at bounding box center [317, 315] width 230 height 22
type input "71103bdc-7ecf-4d10-90db-c7aad6418865"
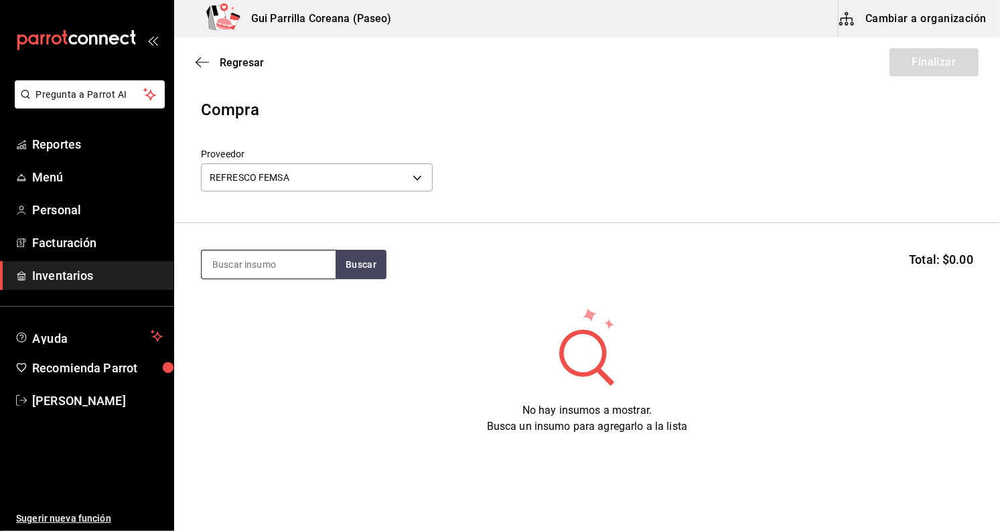
click at [260, 258] on input at bounding box center [269, 264] width 134 height 28
type input "coca"
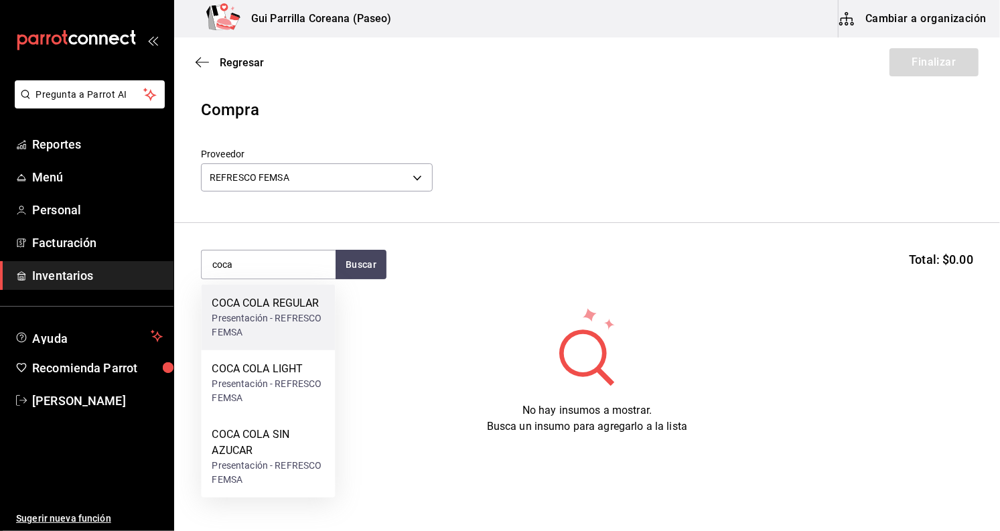
click at [257, 302] on div "COCA COLA REGULAR" at bounding box center [268, 303] width 112 height 16
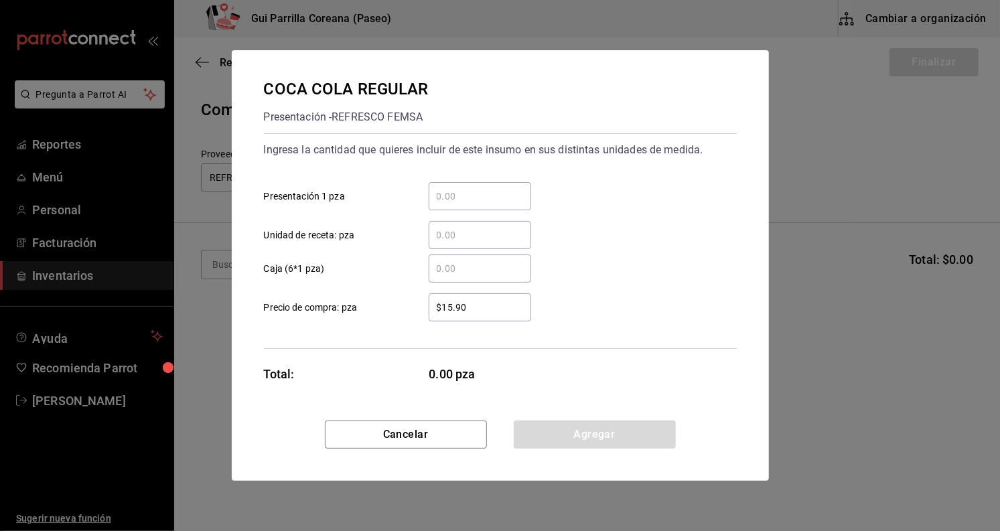
click at [507, 201] on input "​ Presentación 1 pza" at bounding box center [480, 196] width 102 height 16
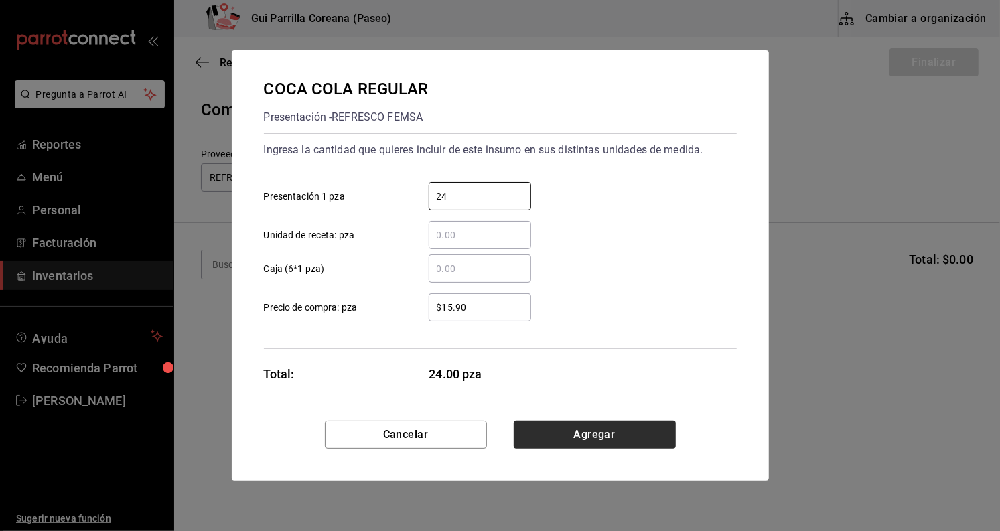
type input "24"
click at [614, 431] on button "Agregar" at bounding box center [595, 434] width 162 height 28
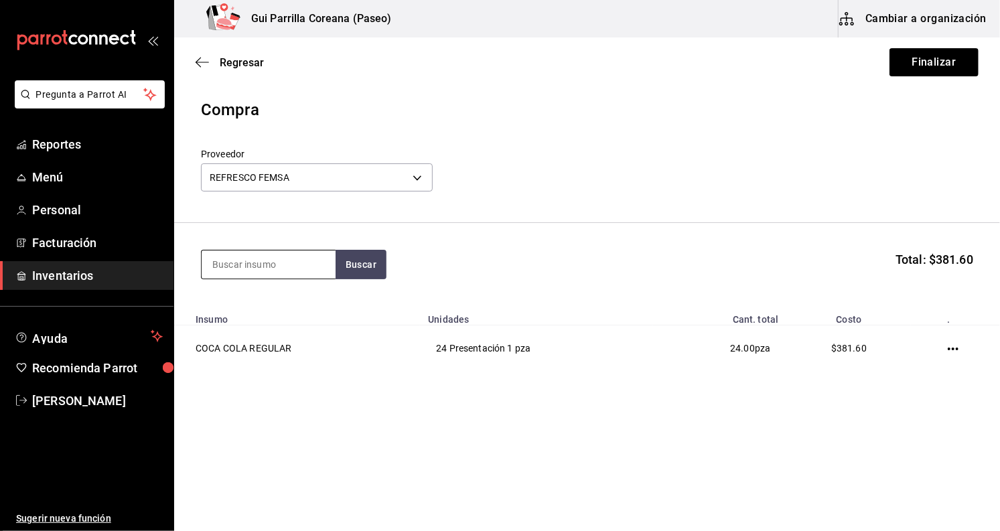
click at [277, 268] on input at bounding box center [269, 264] width 134 height 28
type input "coca"
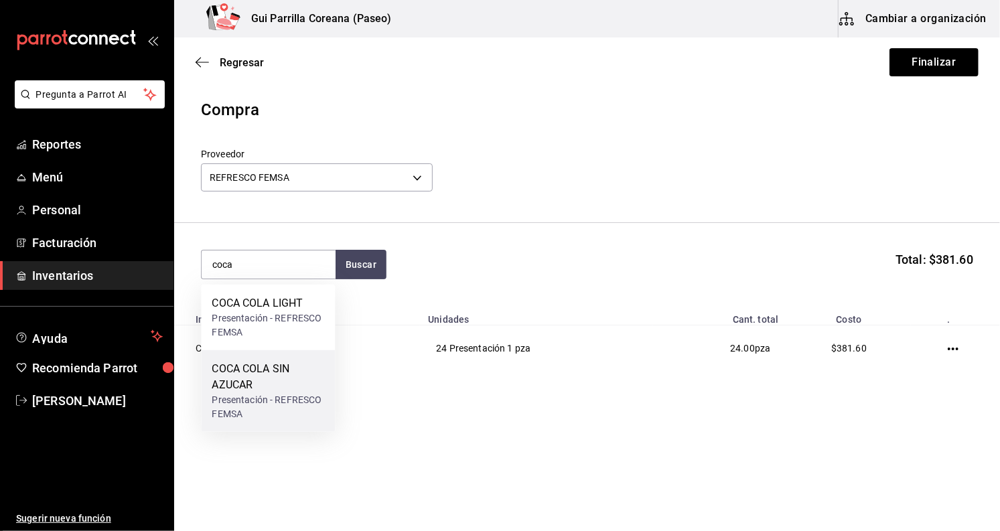
click at [266, 402] on div "Presentación - REFRESCO FEMSA" at bounding box center [268, 407] width 112 height 28
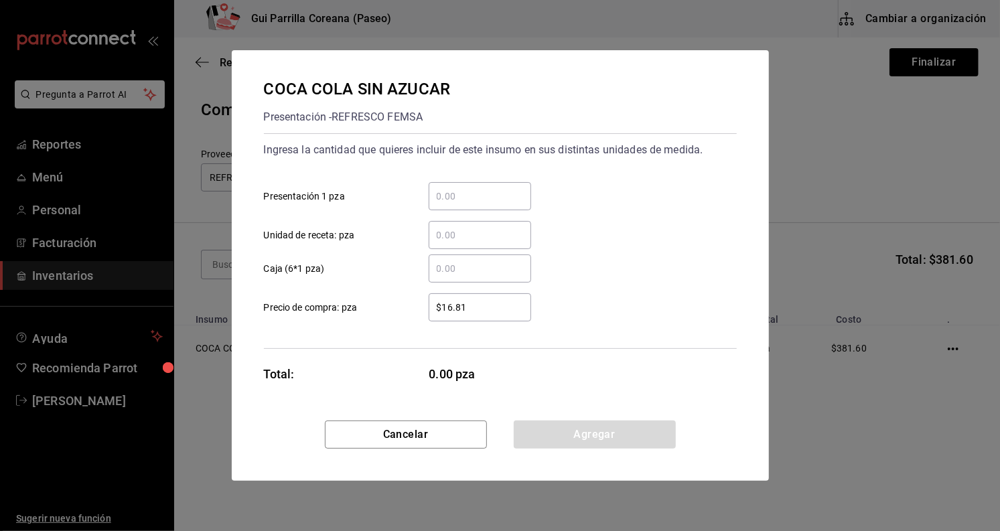
click at [476, 204] on div "​" at bounding box center [480, 196] width 102 height 28
click at [476, 204] on input "​ Presentación 1 pza" at bounding box center [480, 196] width 102 height 16
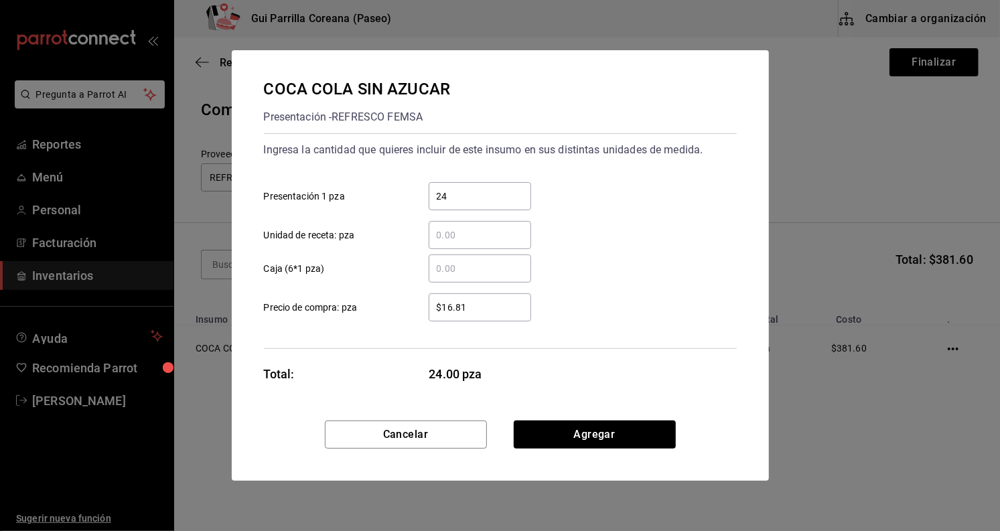
type input "24"
click at [574, 419] on div "COCA COLA SIN AZUCAR Presentación - REFRESCO FEMSA Ingresa la cantidad que quie…" at bounding box center [500, 235] width 537 height 370
click at [572, 426] on button "Agregar" at bounding box center [595, 434] width 162 height 28
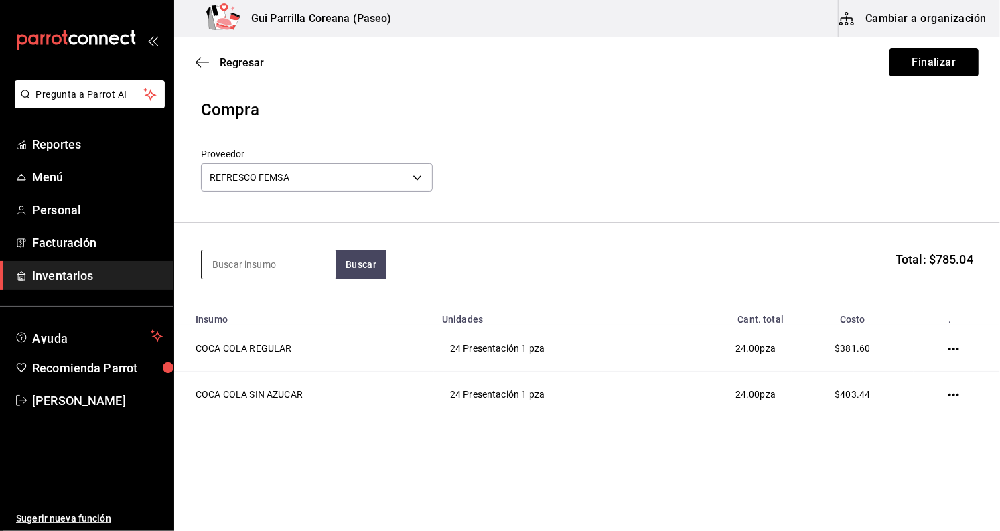
click at [291, 271] on input at bounding box center [269, 264] width 134 height 28
type input "sprite"
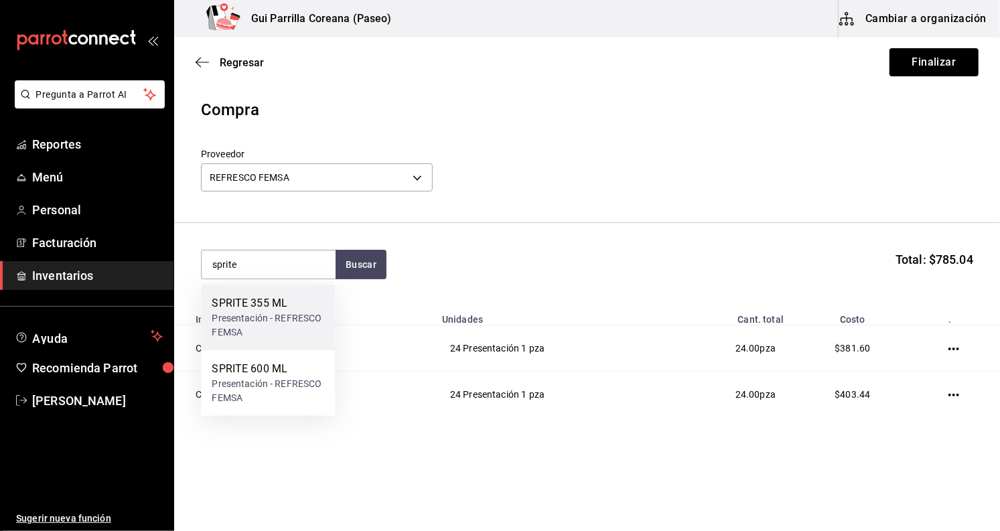
click at [291, 327] on div "Presentación - REFRESCO FEMSA" at bounding box center [268, 325] width 112 height 28
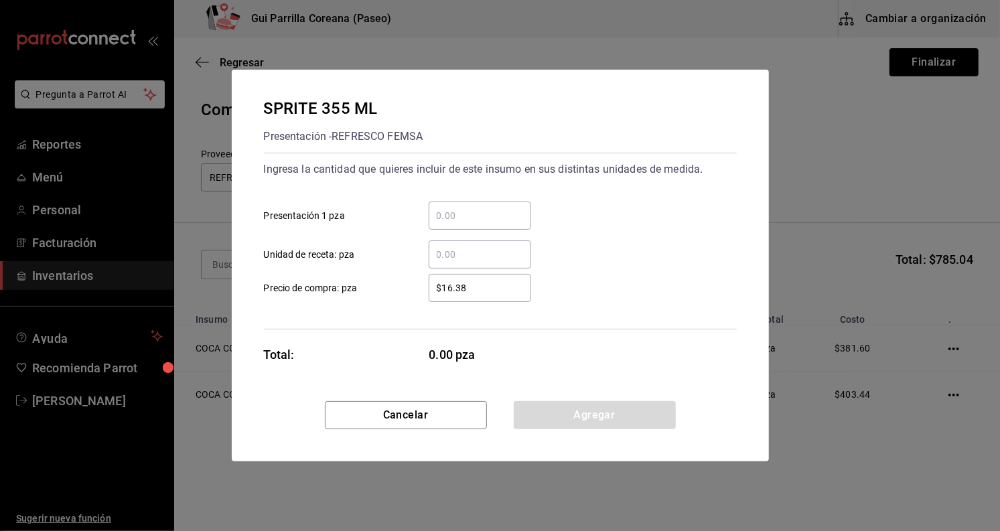
click at [482, 220] on input "​ Presentación 1 pza" at bounding box center [480, 216] width 102 height 16
type input "24"
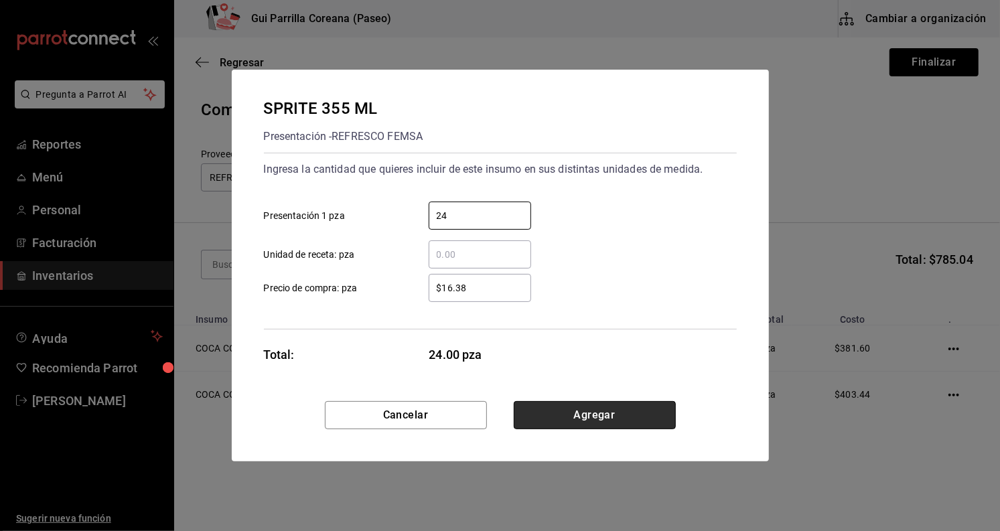
click at [629, 425] on button "Agregar" at bounding box center [595, 415] width 162 height 28
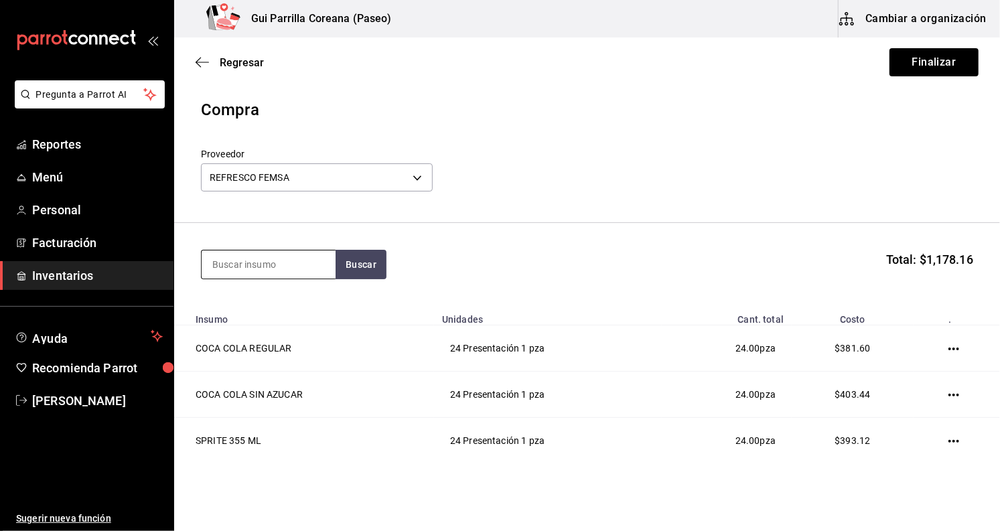
click at [250, 271] on input at bounding box center [269, 264] width 134 height 28
type input "sprite"
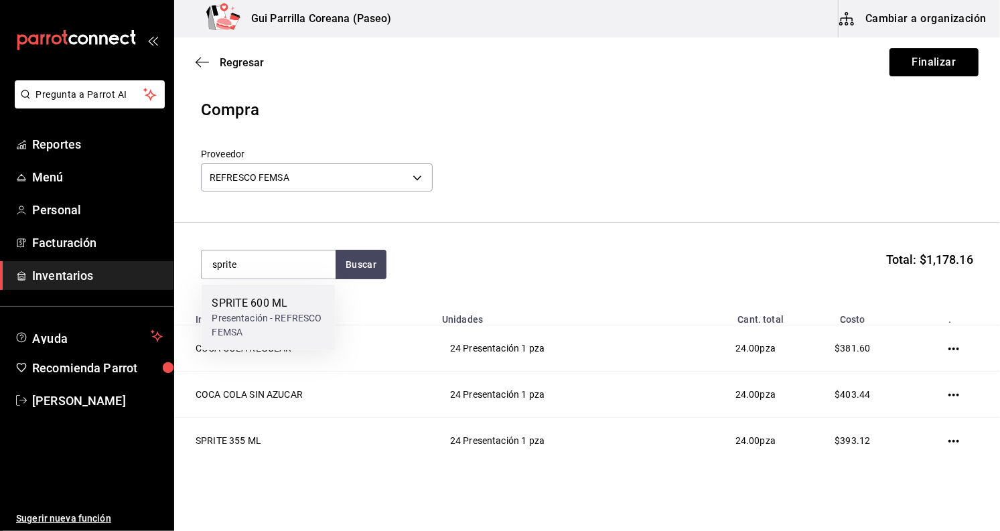
click at [237, 329] on div "Presentación - REFRESCO FEMSA" at bounding box center [268, 325] width 112 height 28
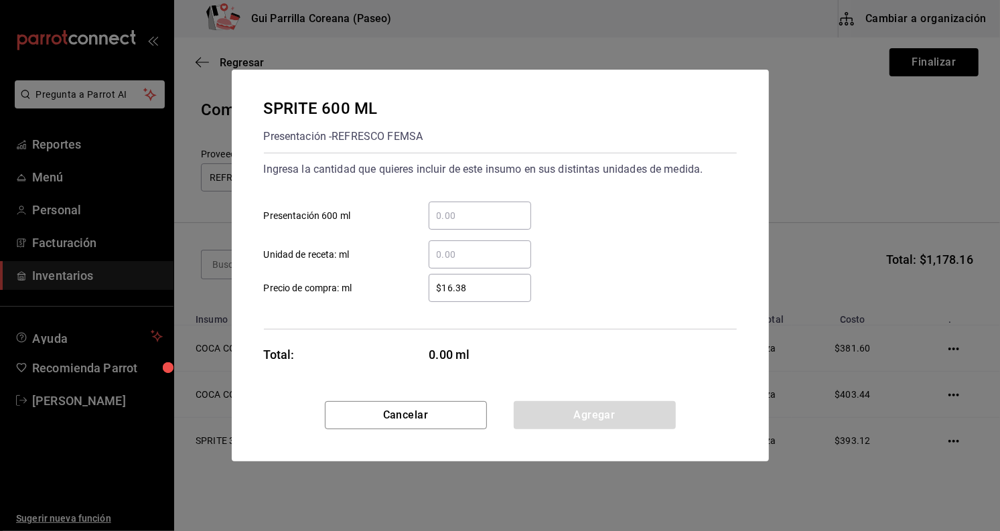
click at [438, 205] on div "​" at bounding box center [480, 216] width 102 height 28
click at [438, 208] on input "​ Presentación 600 ml" at bounding box center [480, 216] width 102 height 16
click at [438, 205] on div "​" at bounding box center [480, 216] width 102 height 28
click at [438, 208] on input "​ Presentación 600 ml" at bounding box center [480, 216] width 102 height 16
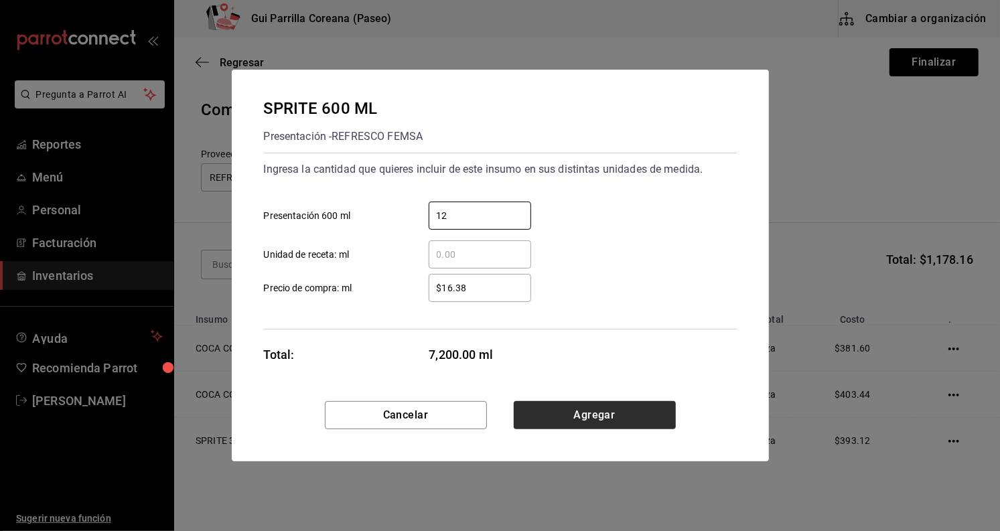
type input "12"
click at [633, 403] on button "Agregar" at bounding box center [595, 415] width 162 height 28
click at [633, 403] on td "24 Presentación 1 pza" at bounding box center [548, 395] width 228 height 46
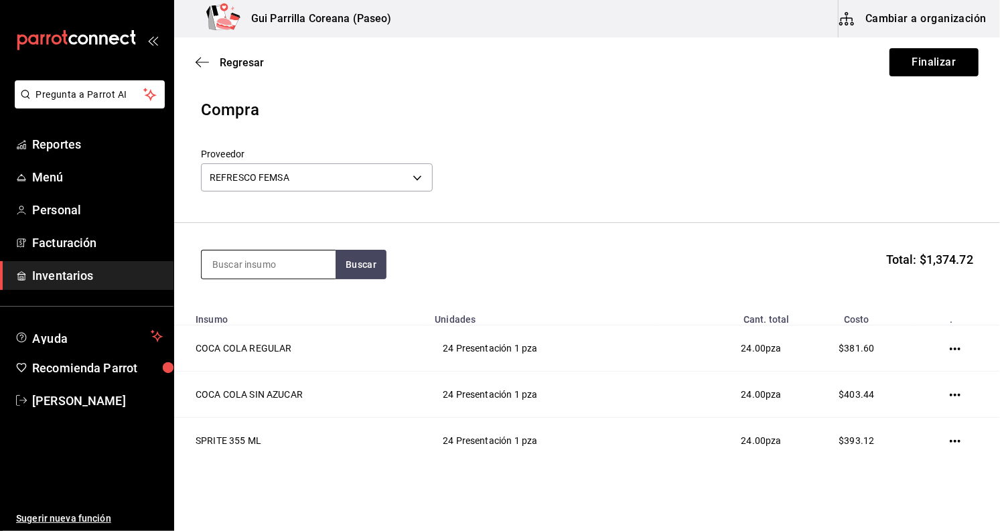
click at [263, 261] on input at bounding box center [269, 264] width 134 height 28
type input "m"
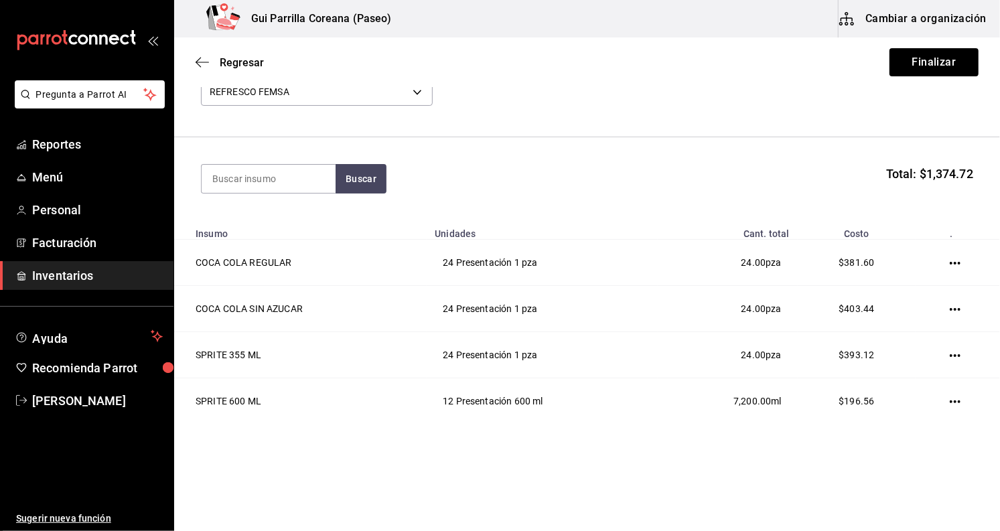
scroll to position [97, 0]
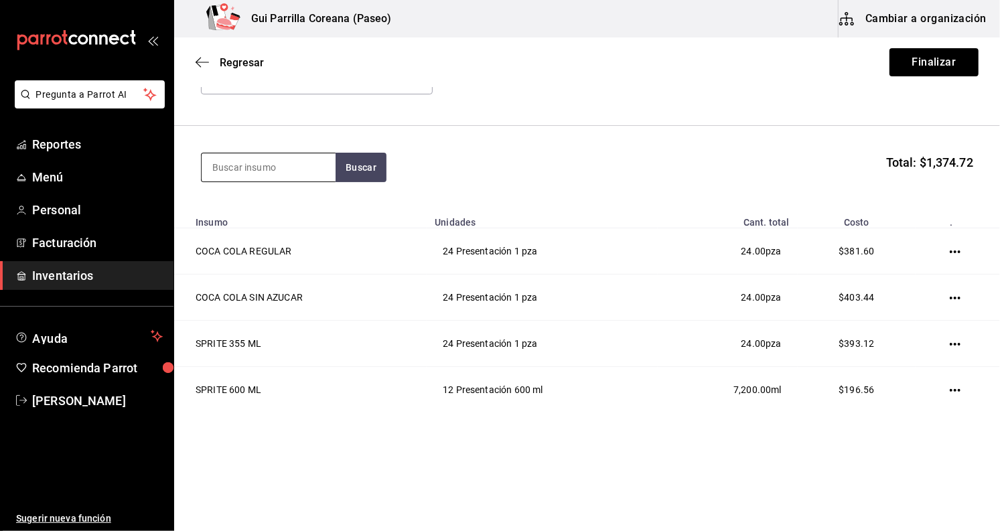
click at [281, 171] on input at bounding box center [269, 167] width 134 height 28
type input "sidral"
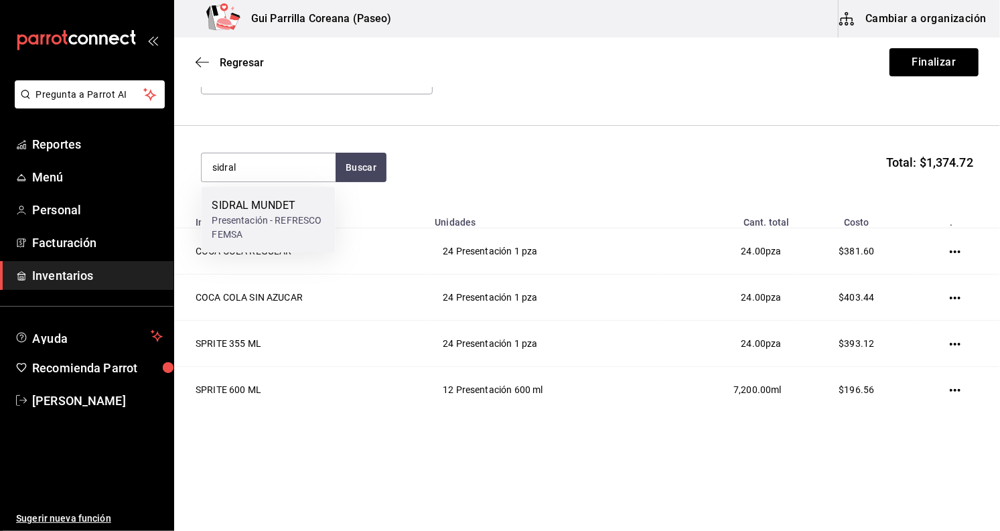
click at [279, 198] on div "SIDRAL MUNDET" at bounding box center [268, 206] width 112 height 16
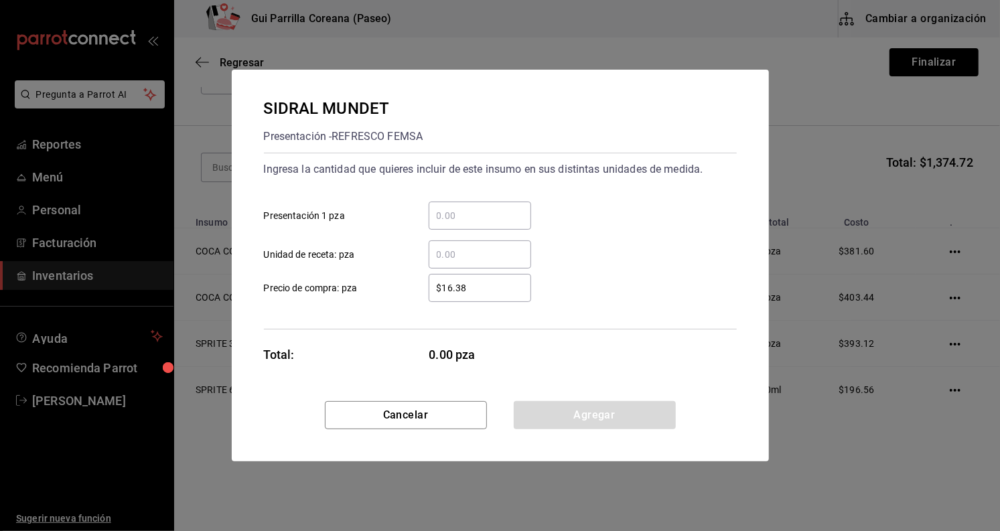
click at [470, 226] on div "​" at bounding box center [480, 216] width 102 height 28
click at [470, 224] on input "​ Presentación 1 pza" at bounding box center [480, 216] width 102 height 16
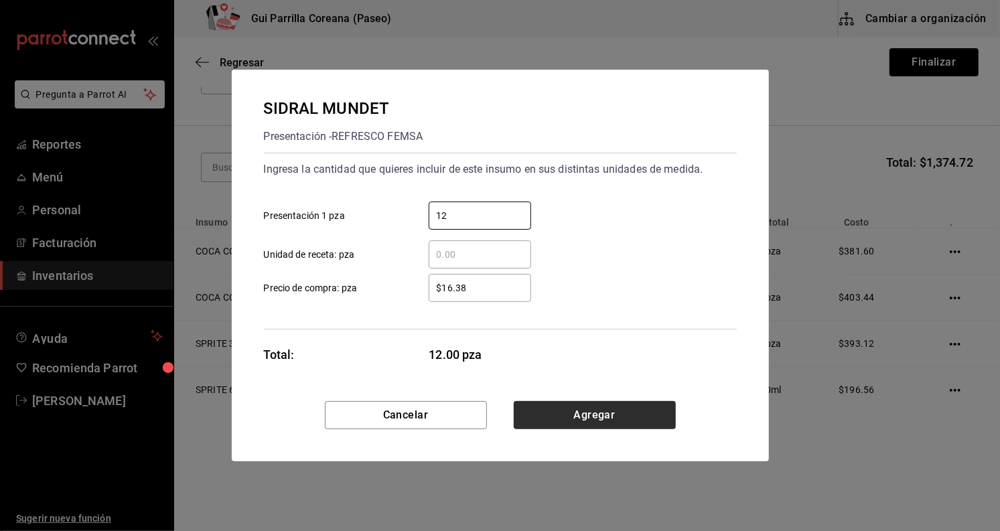
type input "12"
click at [608, 422] on button "Agregar" at bounding box center [595, 415] width 162 height 28
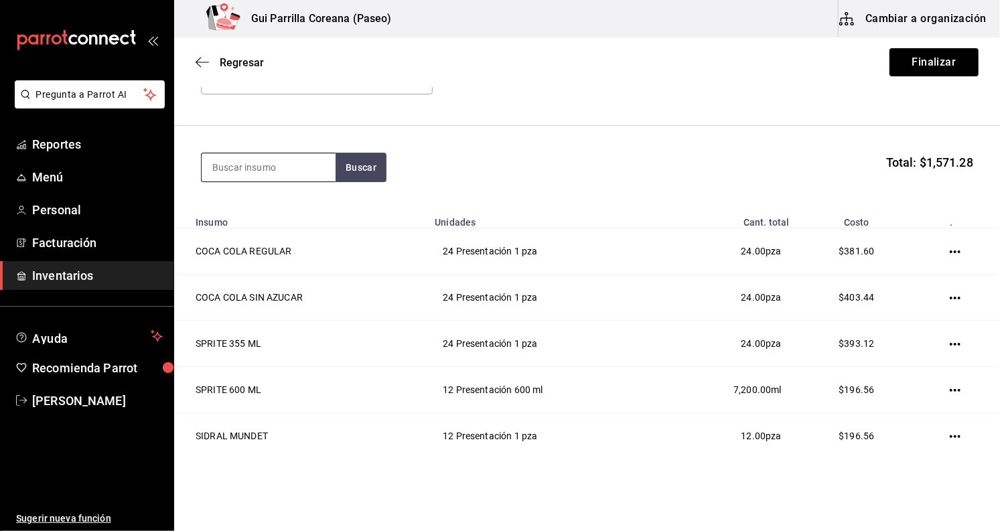
click at [313, 173] on input at bounding box center [269, 167] width 134 height 28
type input "fresca"
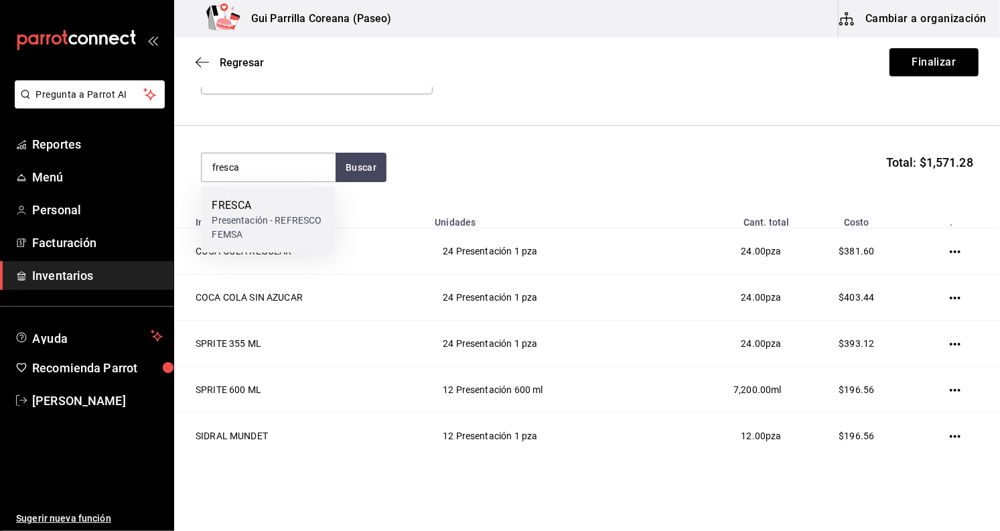
click at [299, 206] on div "FRESCA" at bounding box center [268, 206] width 112 height 16
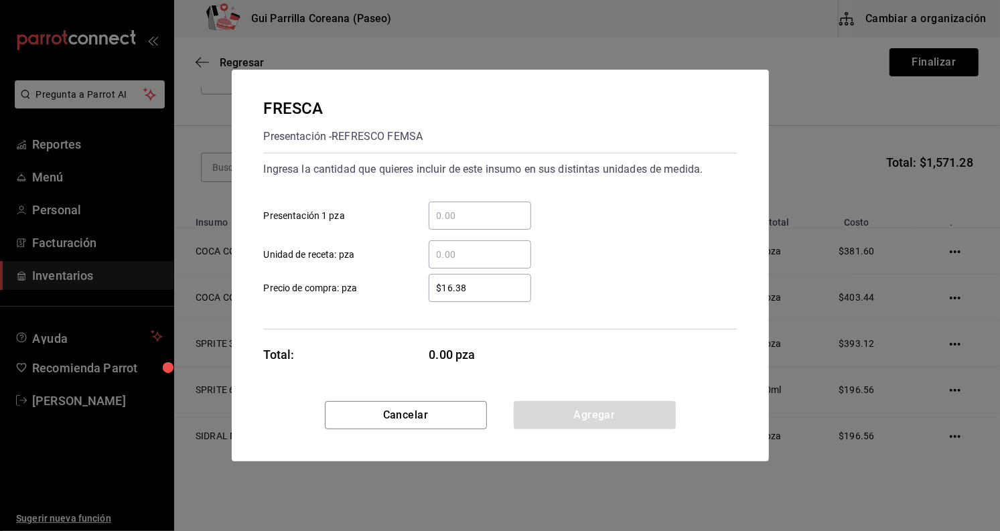
click at [445, 216] on input "​ Presentación 1 pza" at bounding box center [480, 216] width 102 height 16
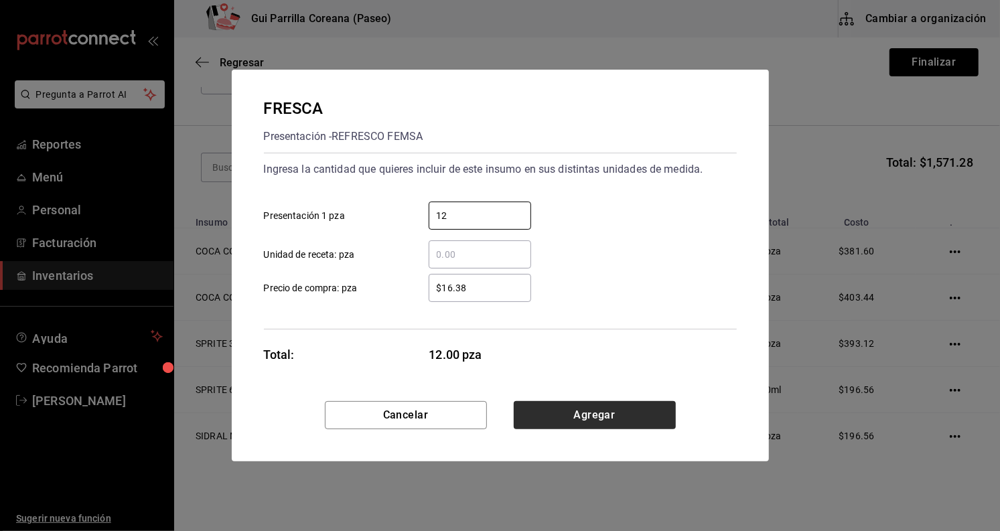
type input "12"
click at [605, 416] on button "Agregar" at bounding box center [595, 415] width 162 height 28
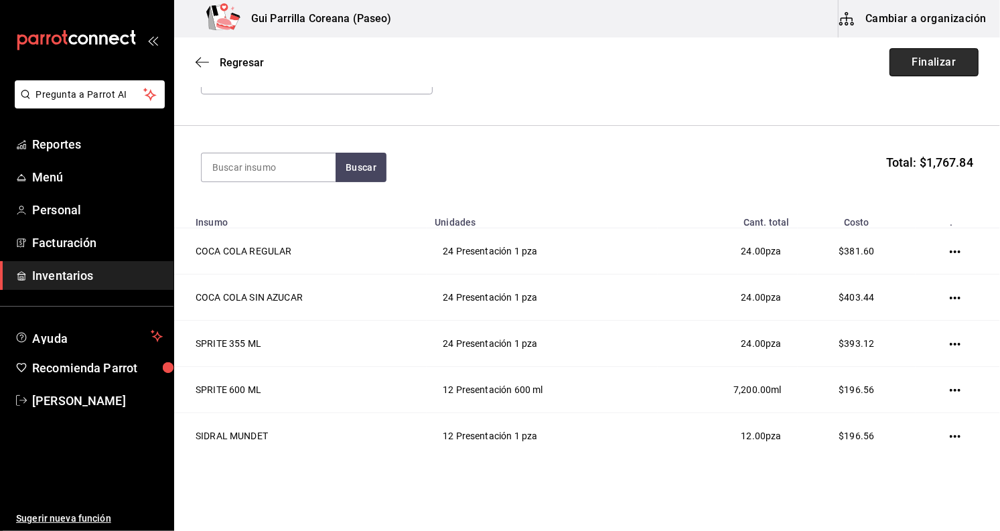
click at [909, 68] on button "Finalizar" at bounding box center [933, 62] width 89 height 28
